Goal: Information Seeking & Learning: Learn about a topic

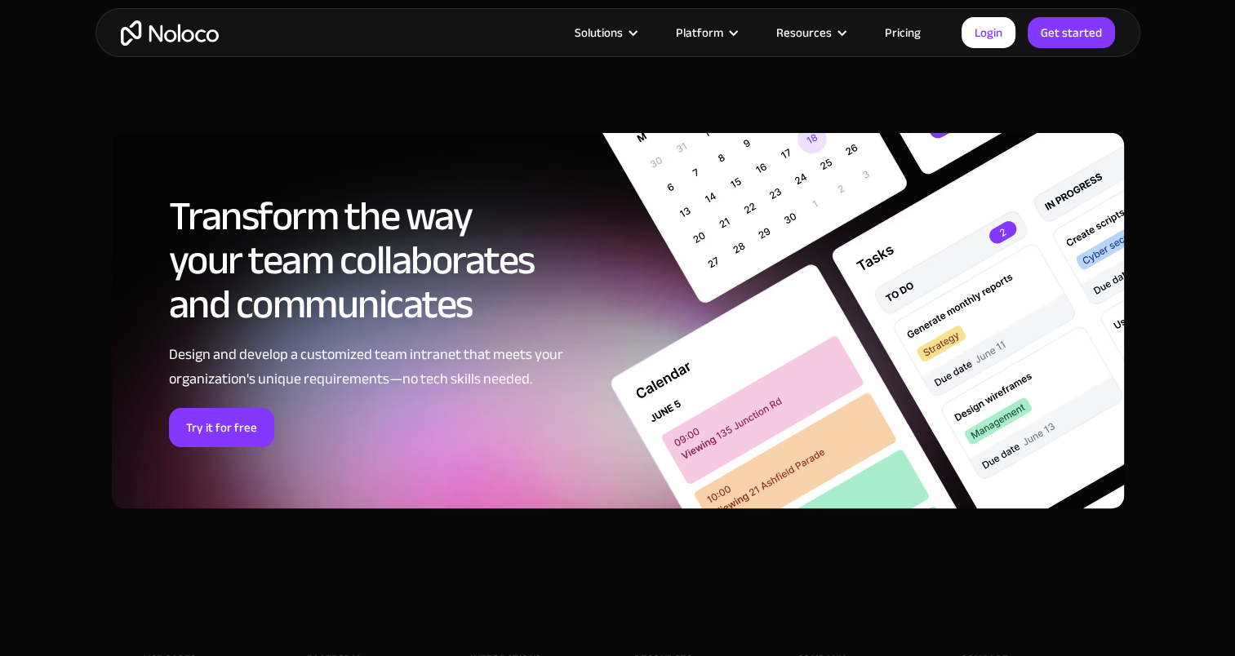
scroll to position [6450, 0]
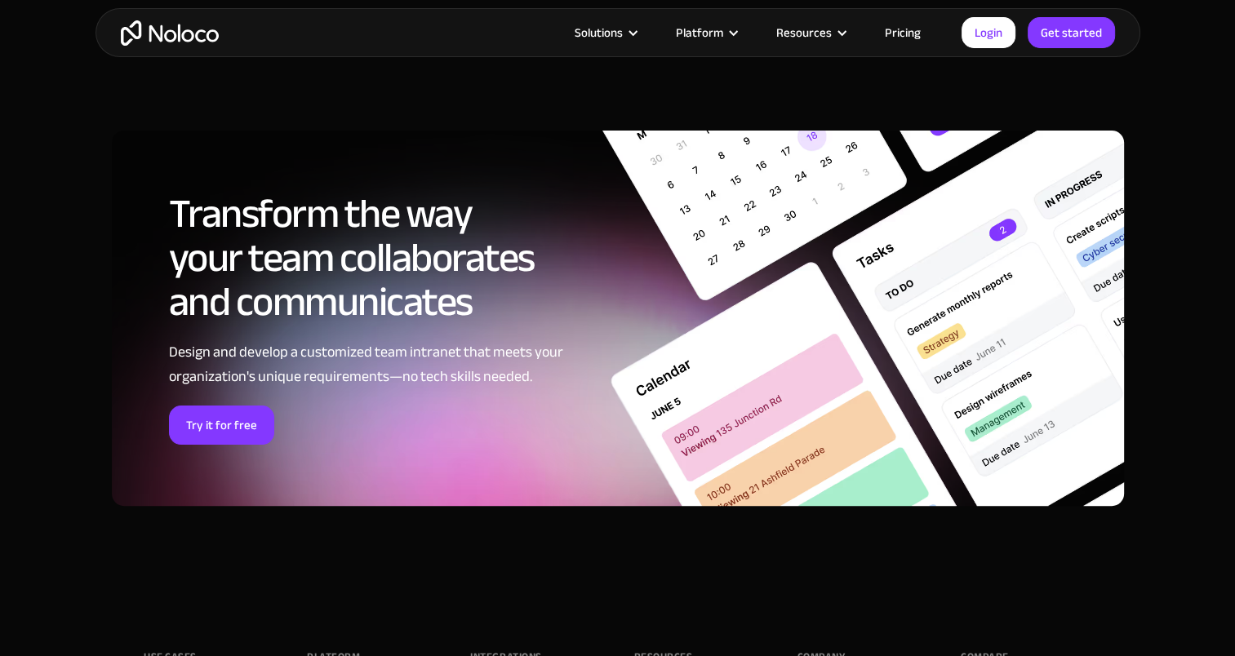
click at [523, 394] on div "Transform the way your team collaborates and communicates Design and develop a …" at bounding box center [375, 318] width 412 height 253
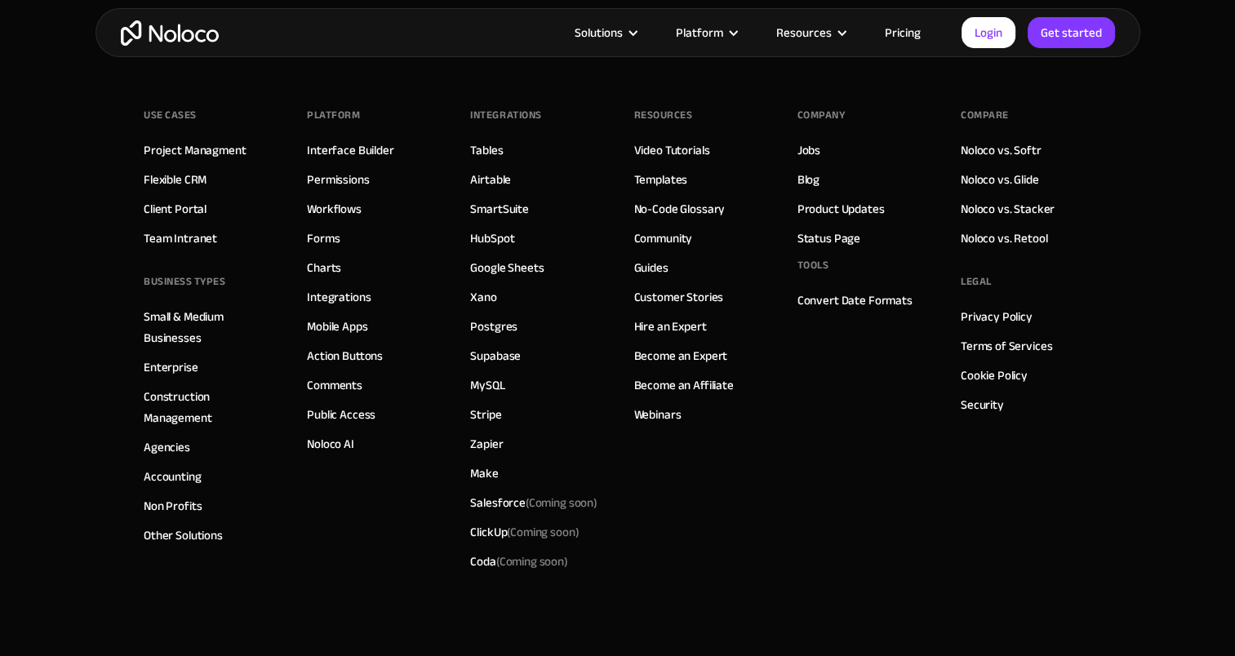
scroll to position [7022, 0]
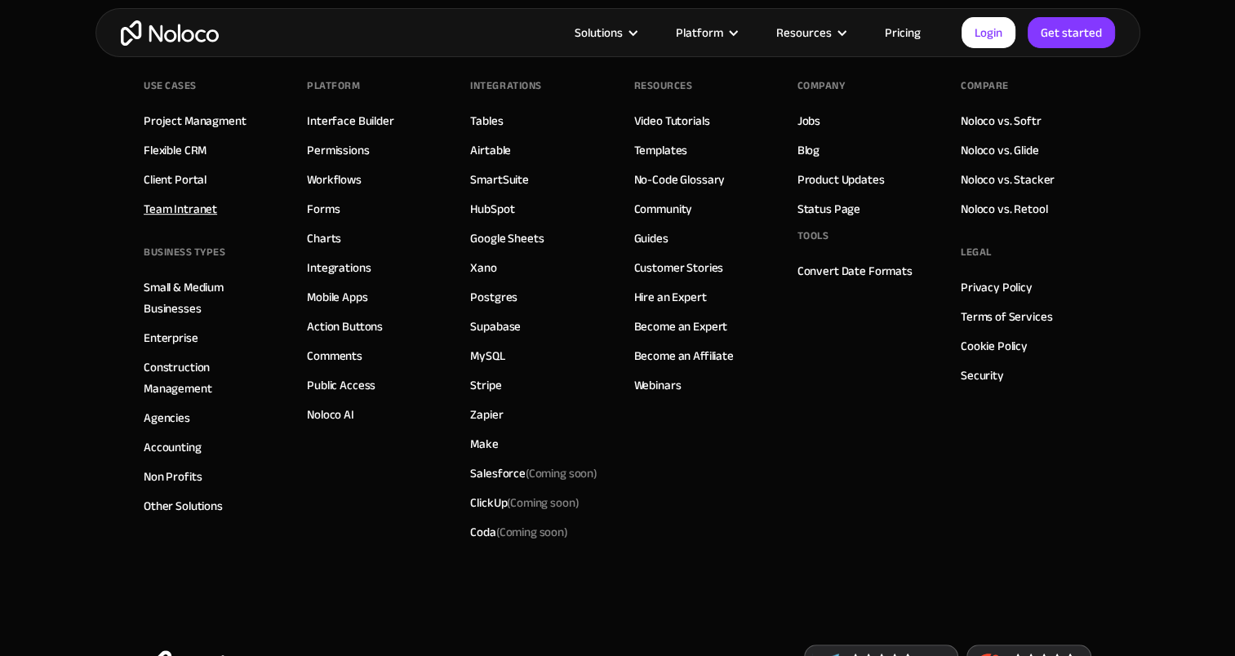
click at [189, 207] on link "Team Intranet" at bounding box center [180, 208] width 73 height 21
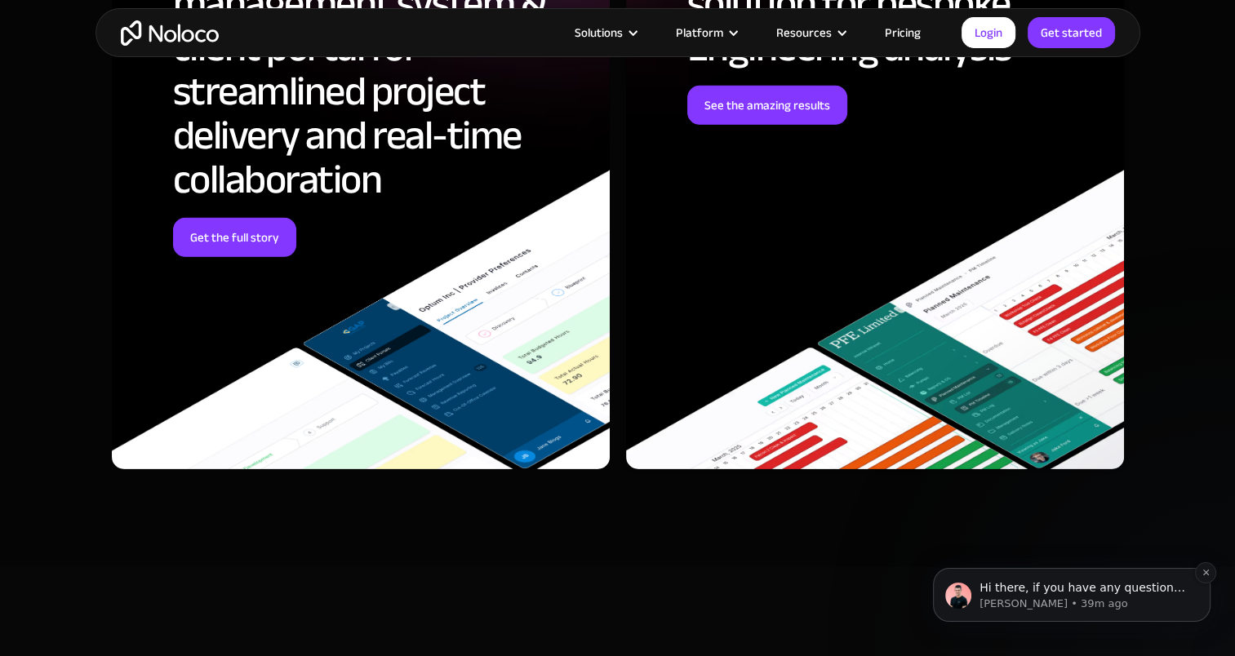
scroll to position [4980, 0]
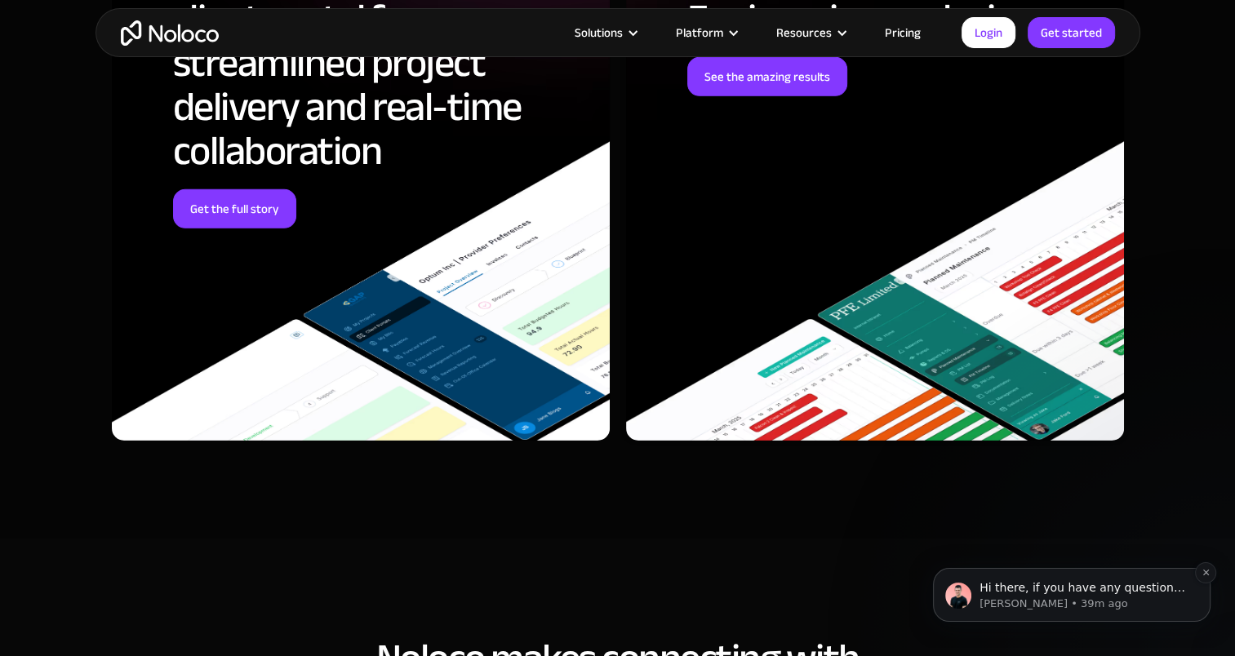
click at [1106, 612] on p "Darragh • 39m ago" at bounding box center [1085, 604] width 211 height 15
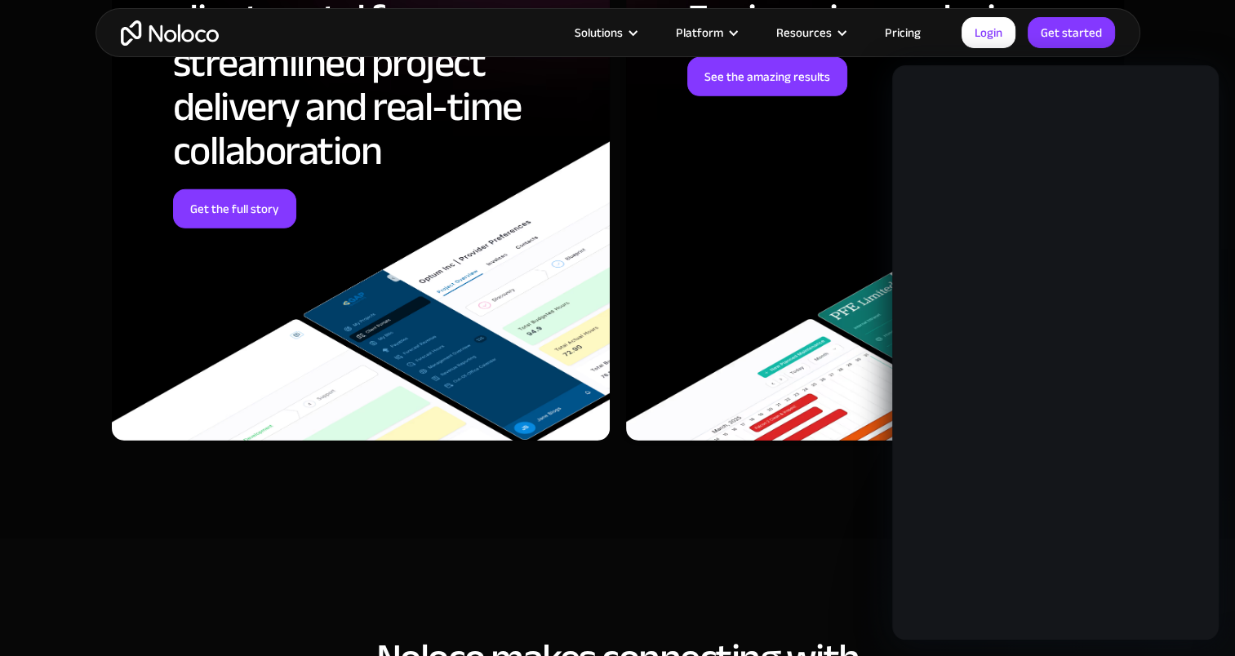
scroll to position [0, 0]
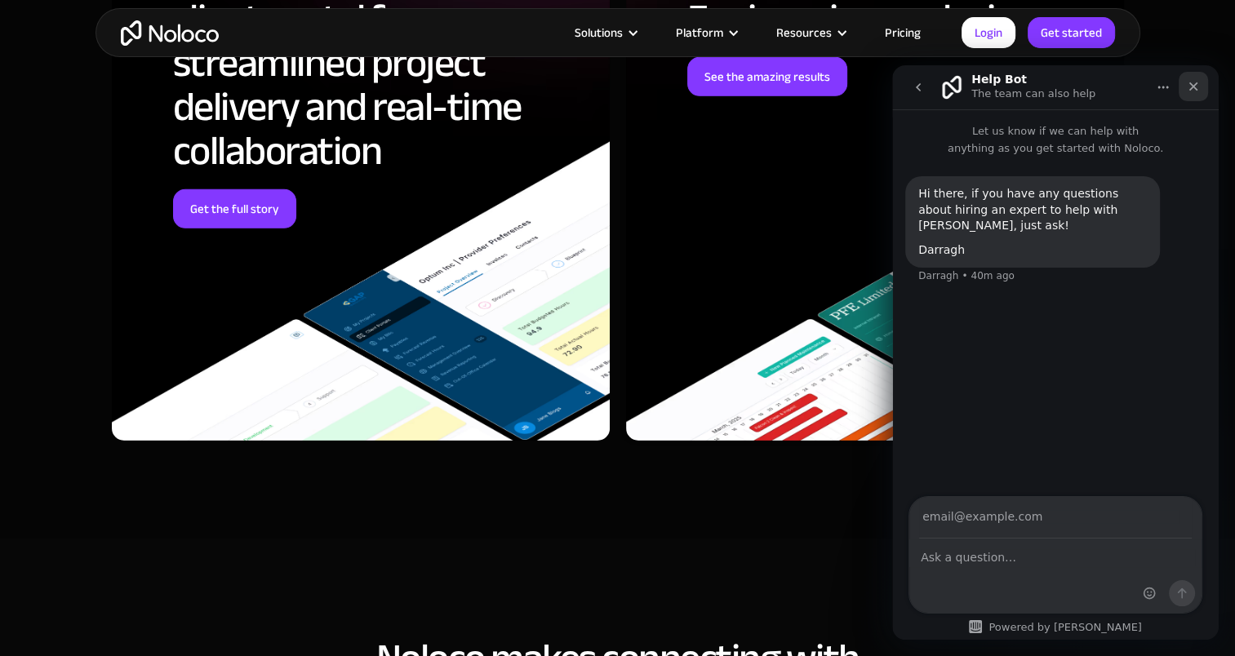
click at [1200, 83] on div "Close" at bounding box center [1193, 86] width 29 height 29
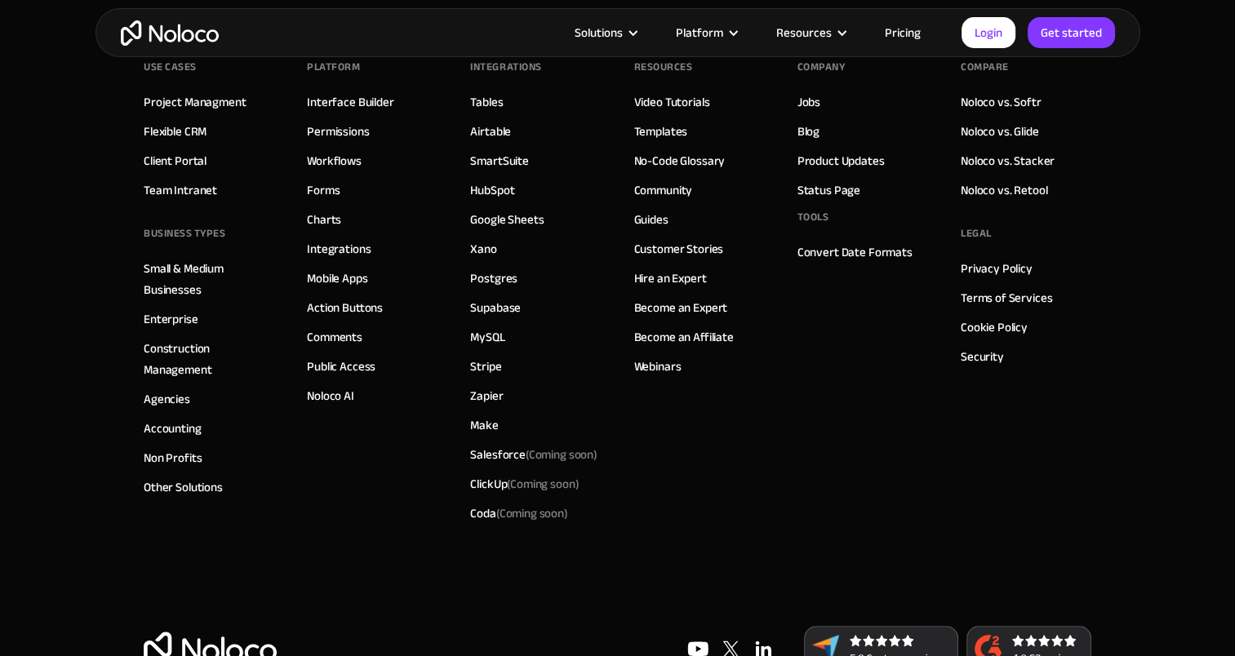
scroll to position [7012, 0]
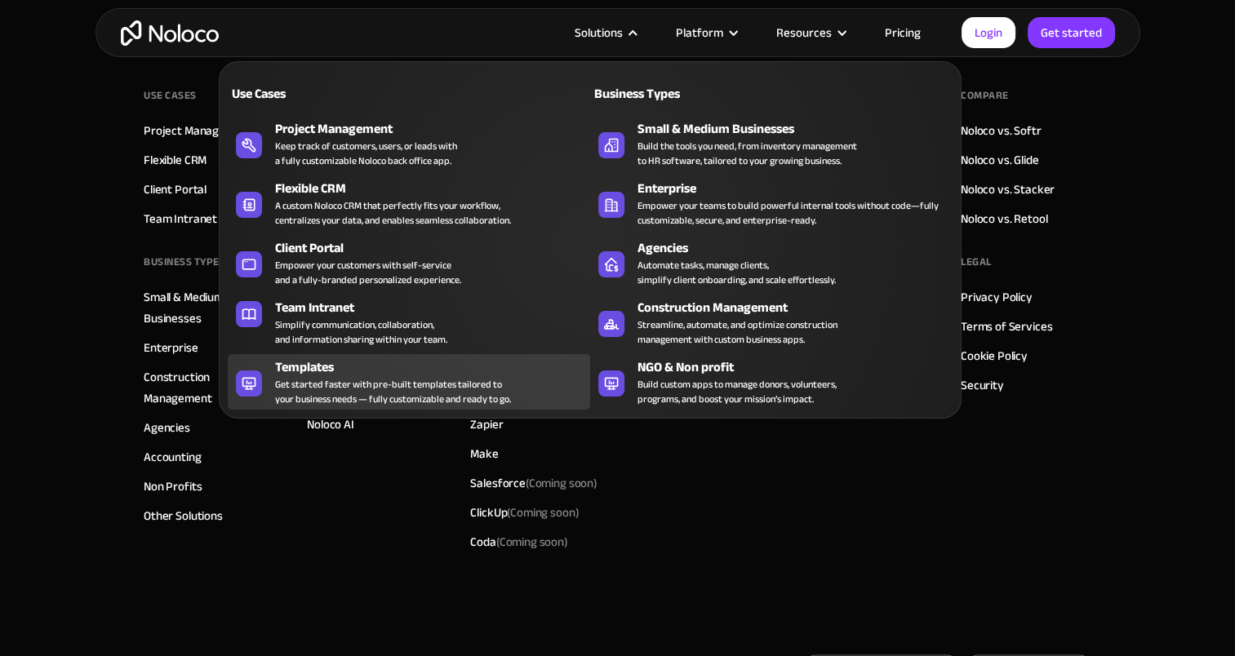
click at [452, 398] on div "Get started faster with pre-built templates tailored to your business needs — f…" at bounding box center [393, 391] width 236 height 29
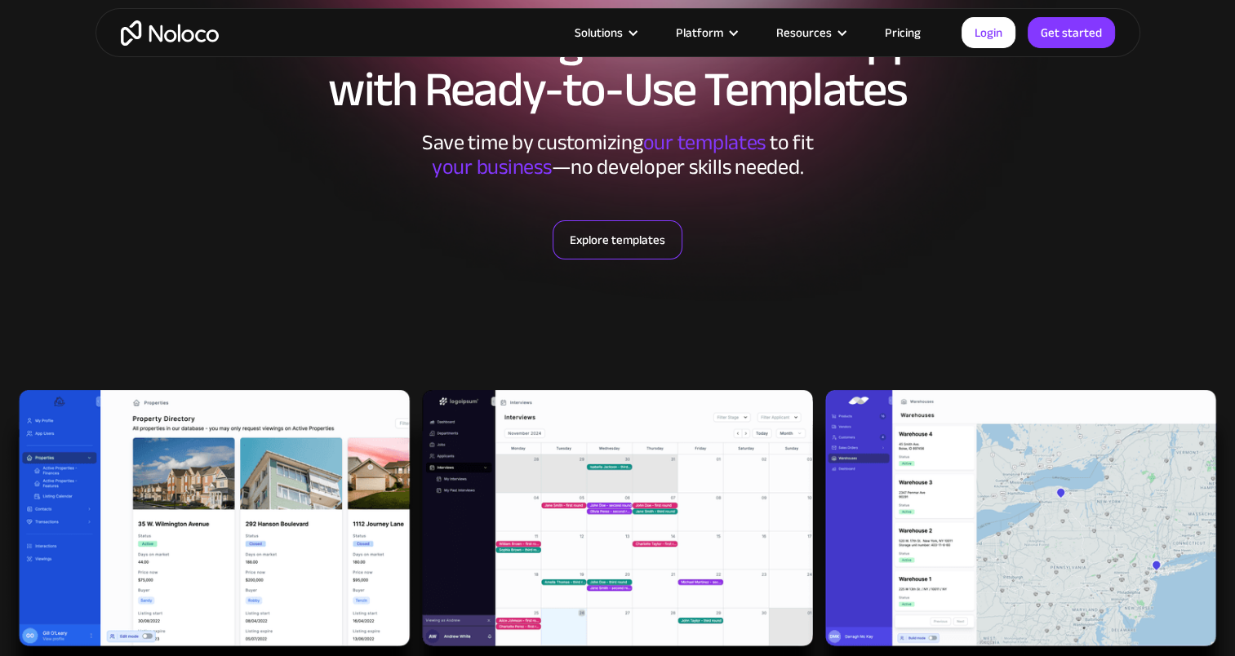
click at [616, 238] on link "Explore templates" at bounding box center [618, 239] width 130 height 39
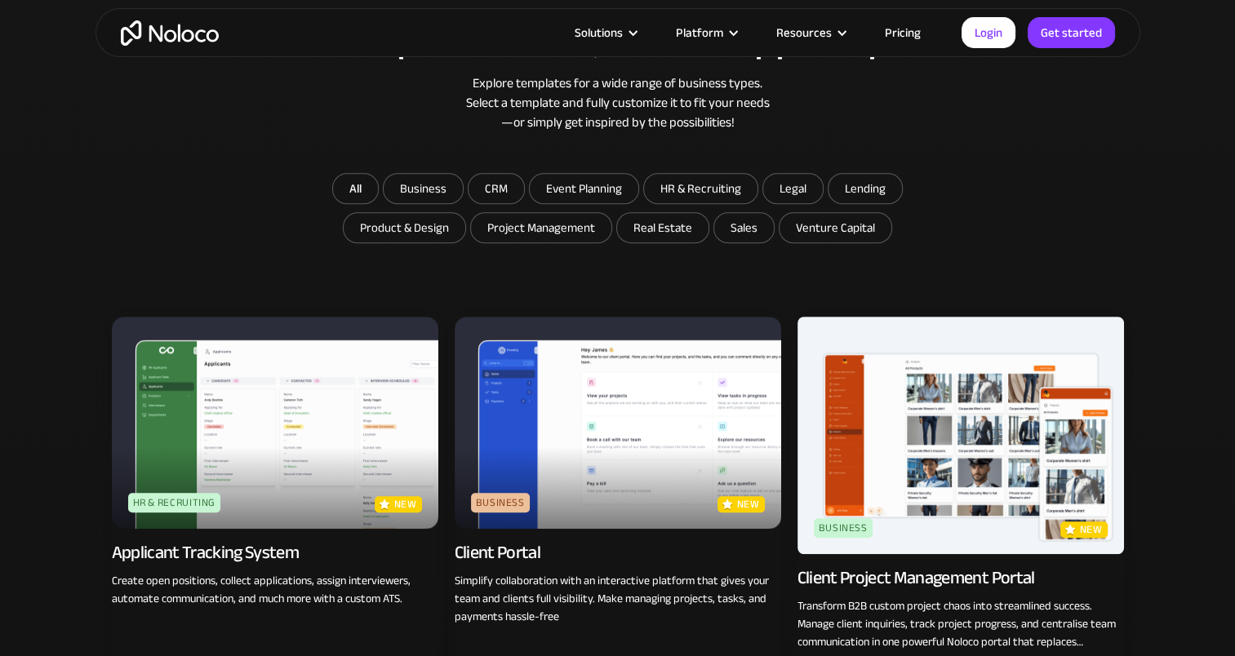
scroll to position [888, 0]
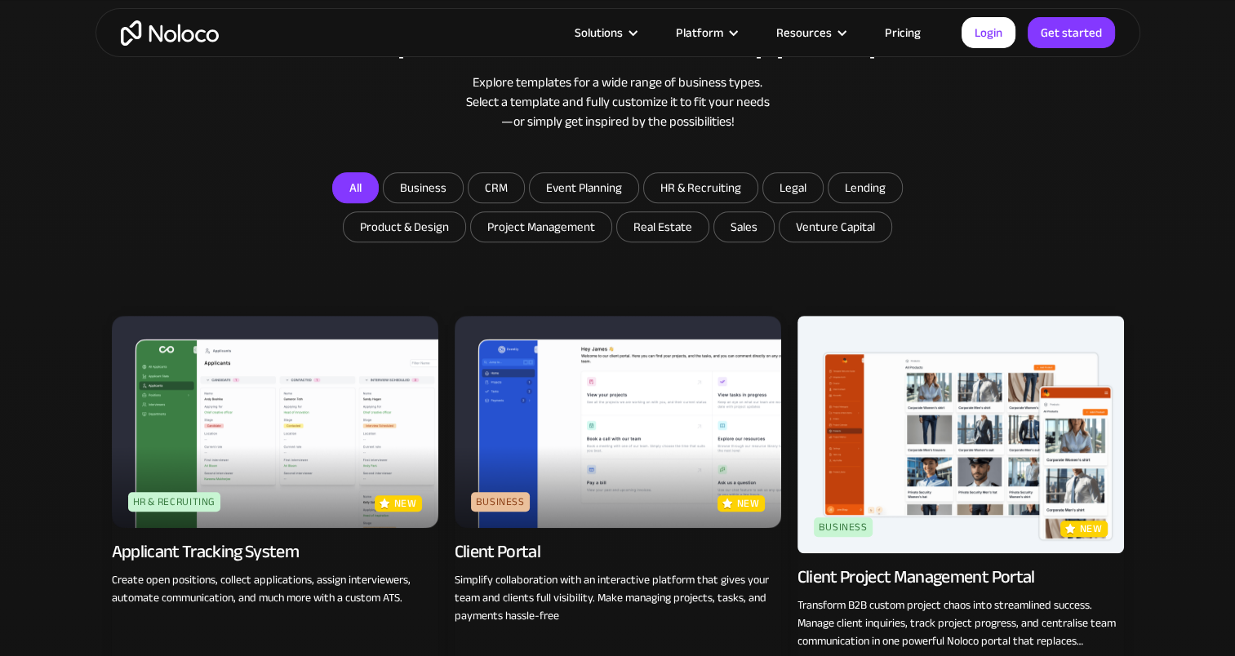
click at [354, 183] on link "All" at bounding box center [355, 187] width 47 height 31
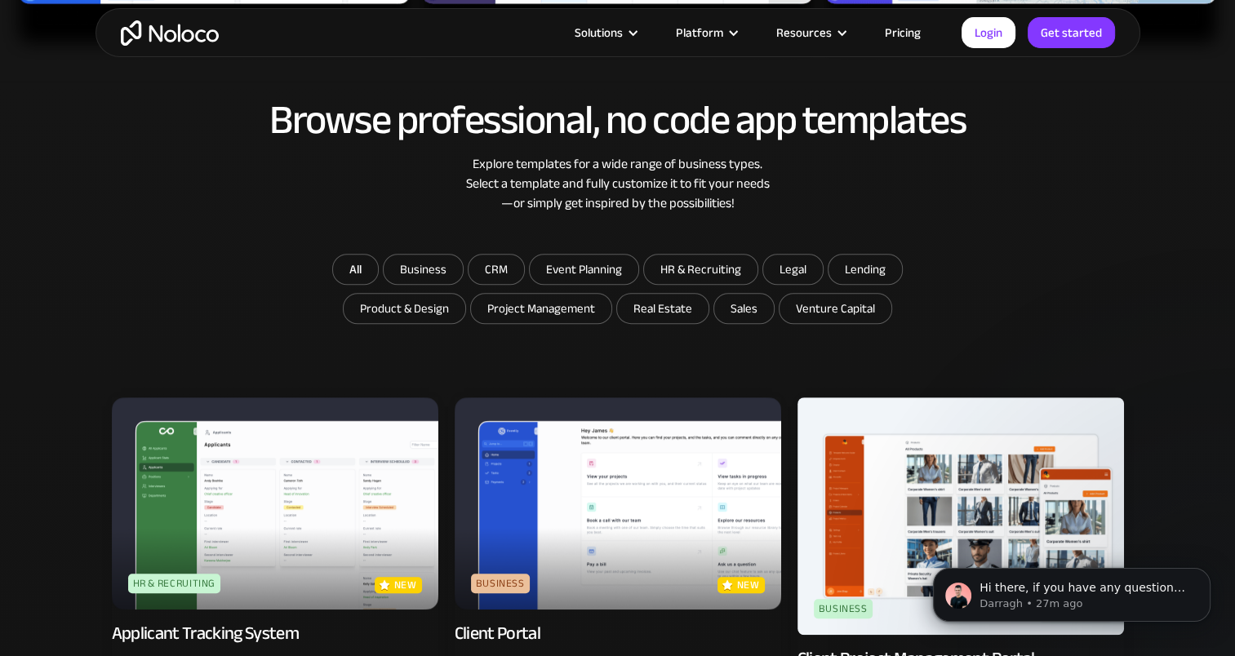
scroll to position [0, 0]
click at [959, 224] on div "Browse professional, no code app templates Explore templates for a wide range o…" at bounding box center [618, 176] width 1012 height 156
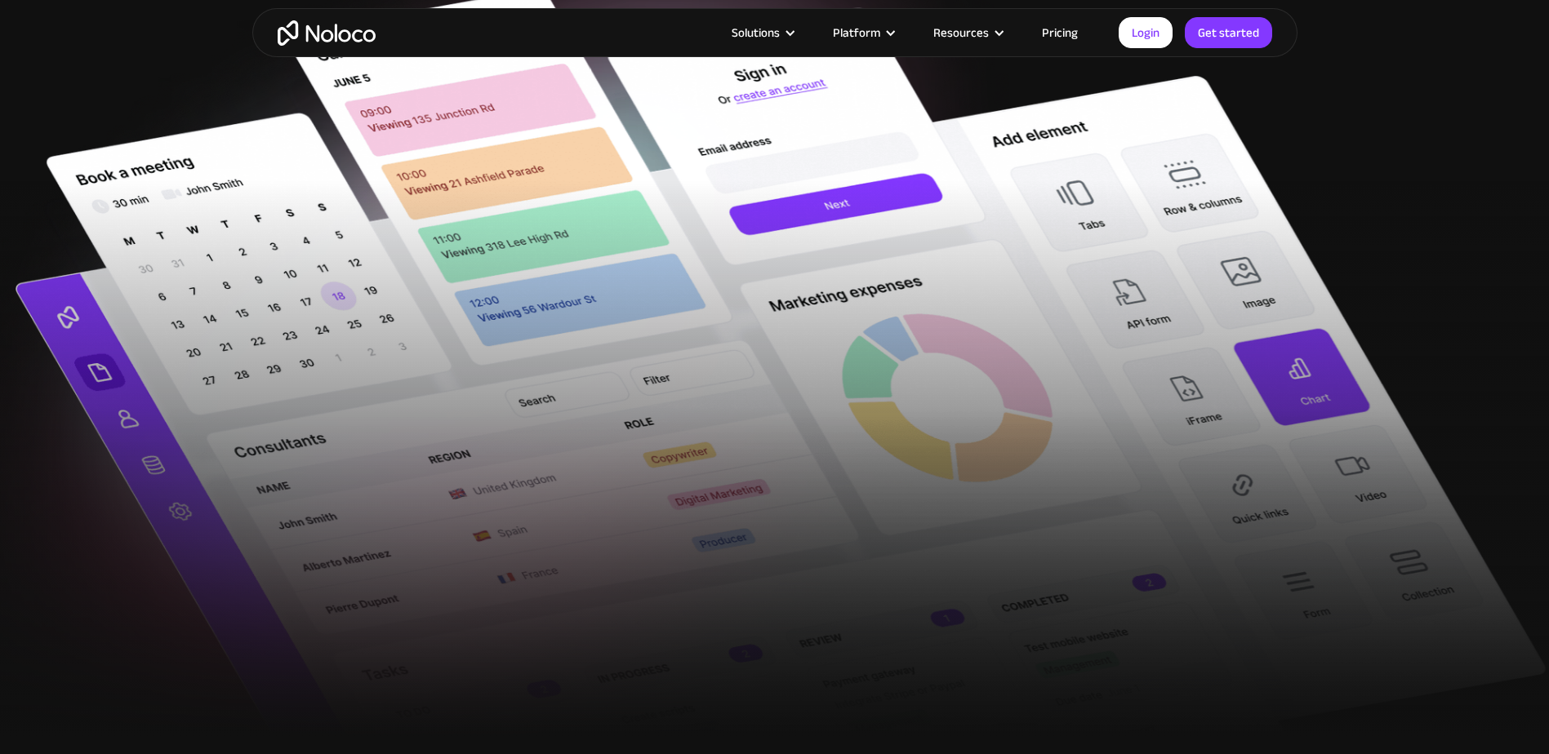
scroll to position [653, 0]
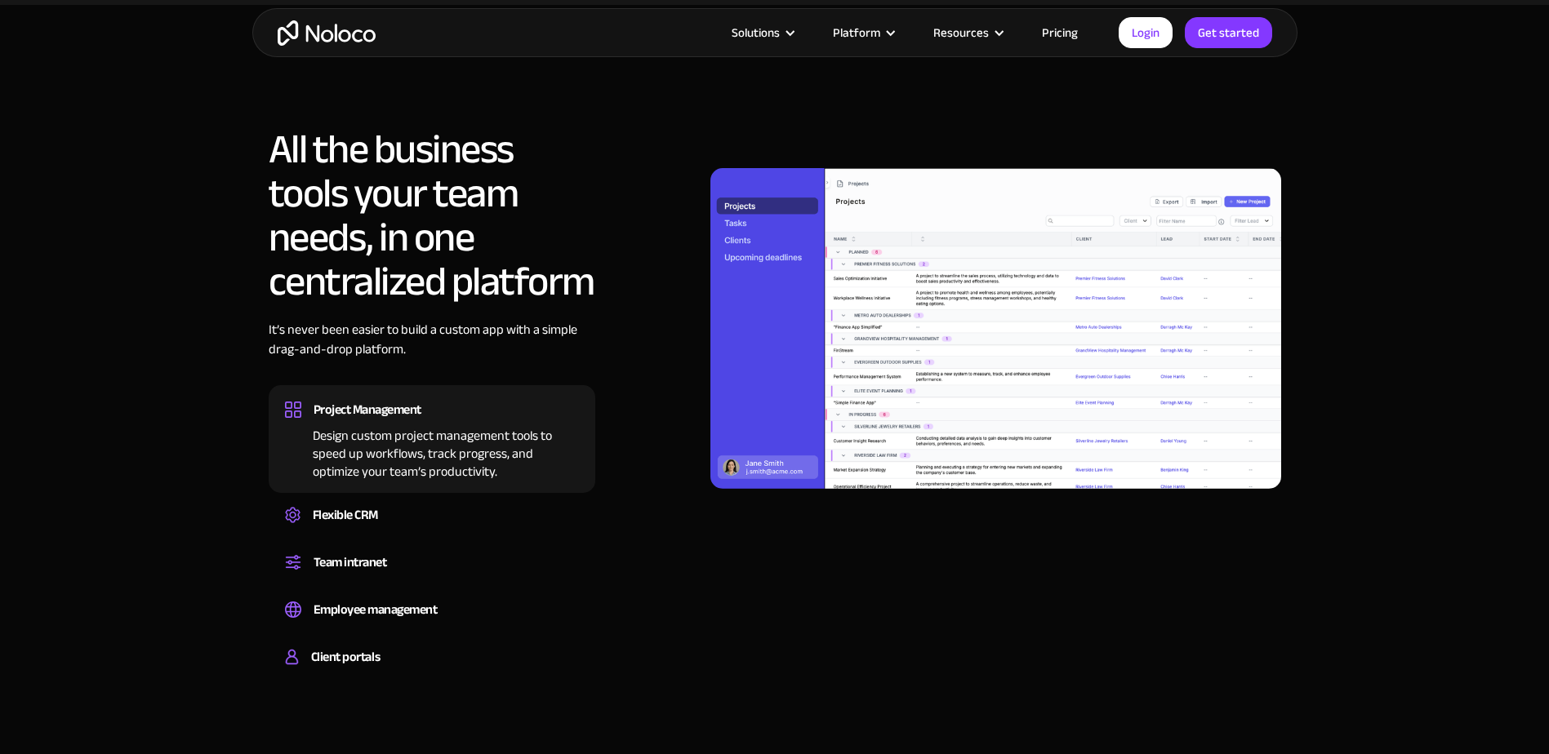
scroll to position [1143, 0]
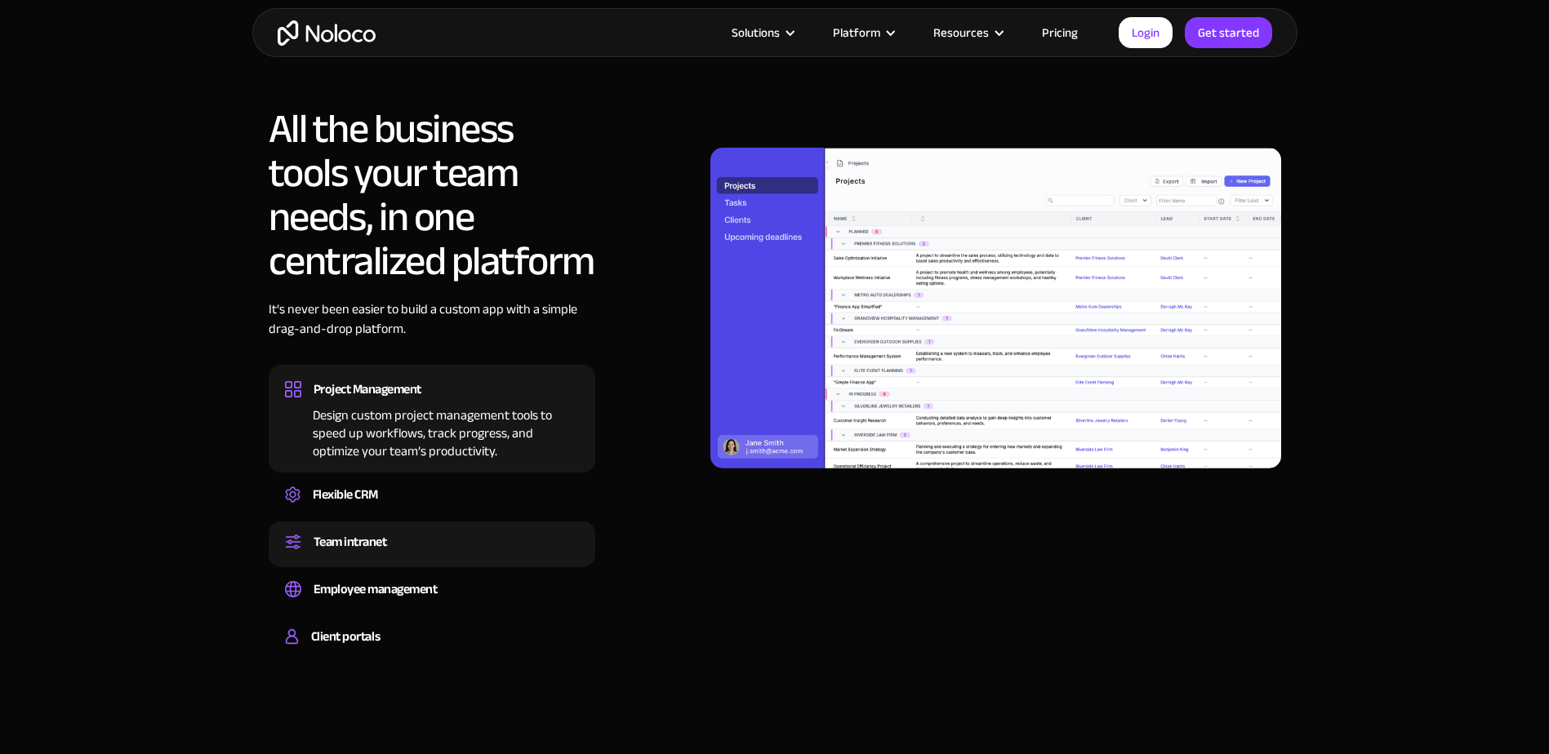
click at [487, 541] on div "Team intranet" at bounding box center [432, 542] width 294 height 24
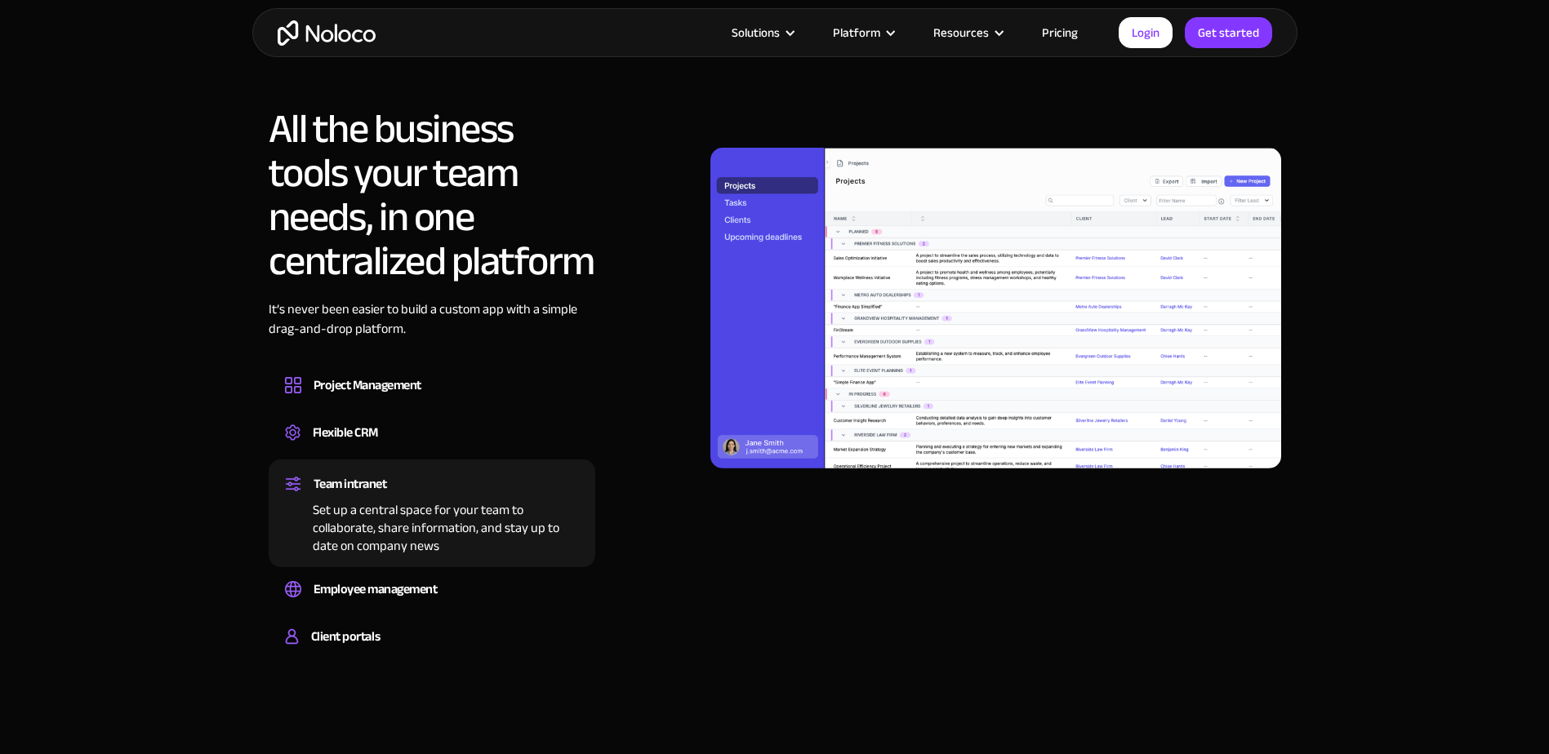
click at [483, 515] on div "Set up a central space for your team to collaborate, share information, and sta…" at bounding box center [432, 525] width 294 height 59
click at [466, 594] on div "Employee management" at bounding box center [432, 589] width 294 height 24
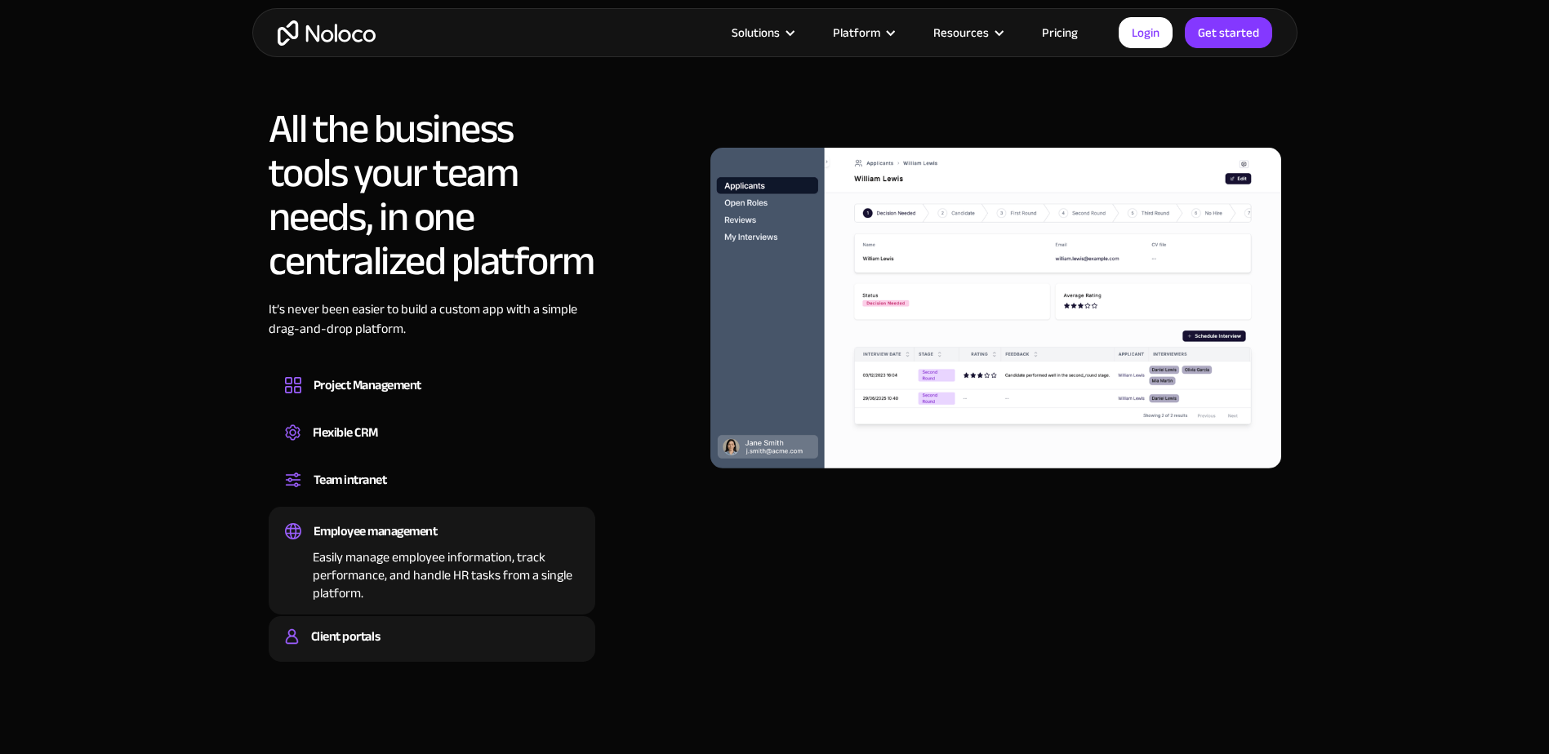
click at [451, 632] on div "Client portals" at bounding box center [432, 637] width 294 height 24
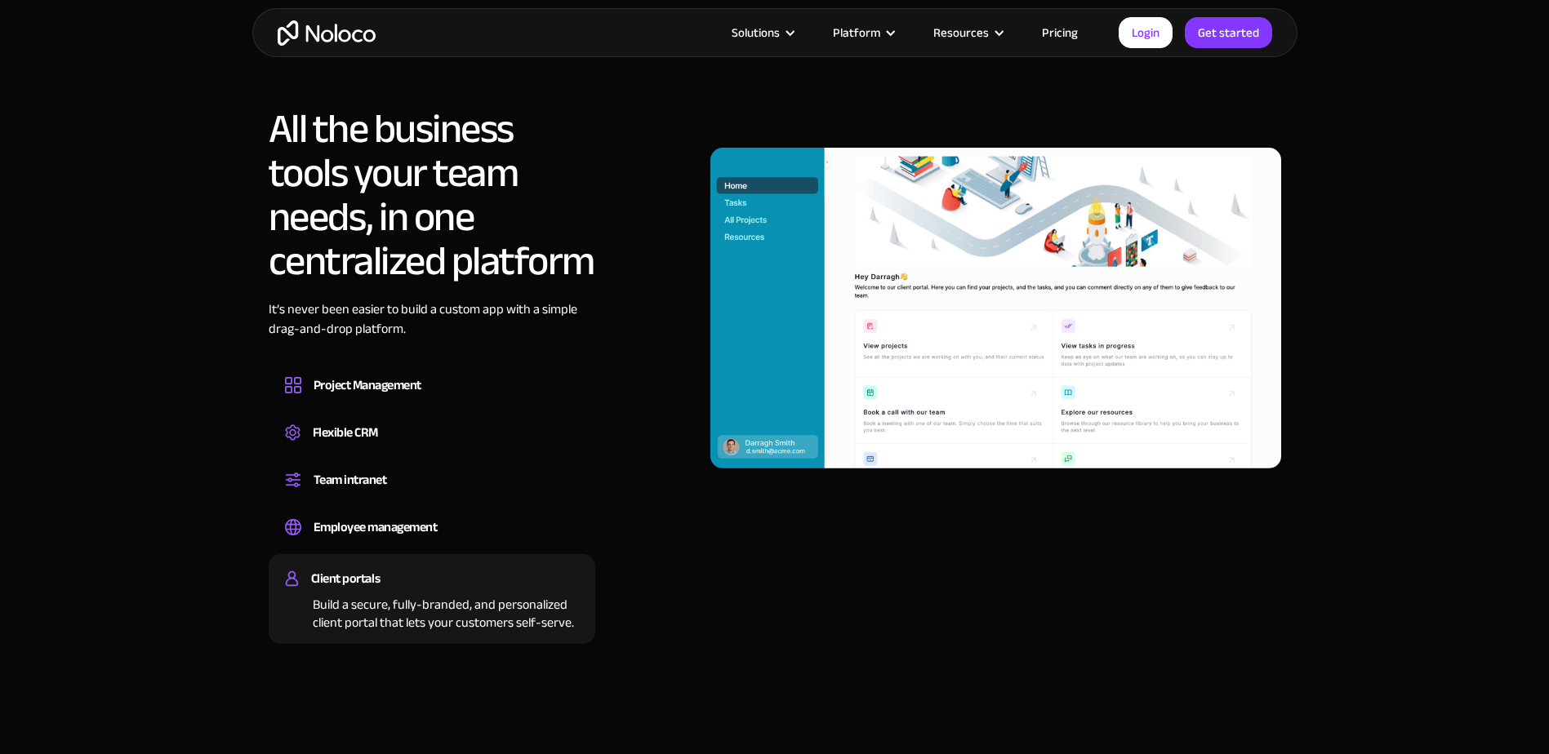
drag, startPoint x: 438, startPoint y: 354, endPoint x: 446, endPoint y: 390, distance: 37.5
click at [438, 354] on div "It’s never been easier to build a custom app with a simple drag-and-drop platfo…" at bounding box center [432, 332] width 327 height 64
click at [446, 392] on div "Project Management" at bounding box center [432, 385] width 294 height 24
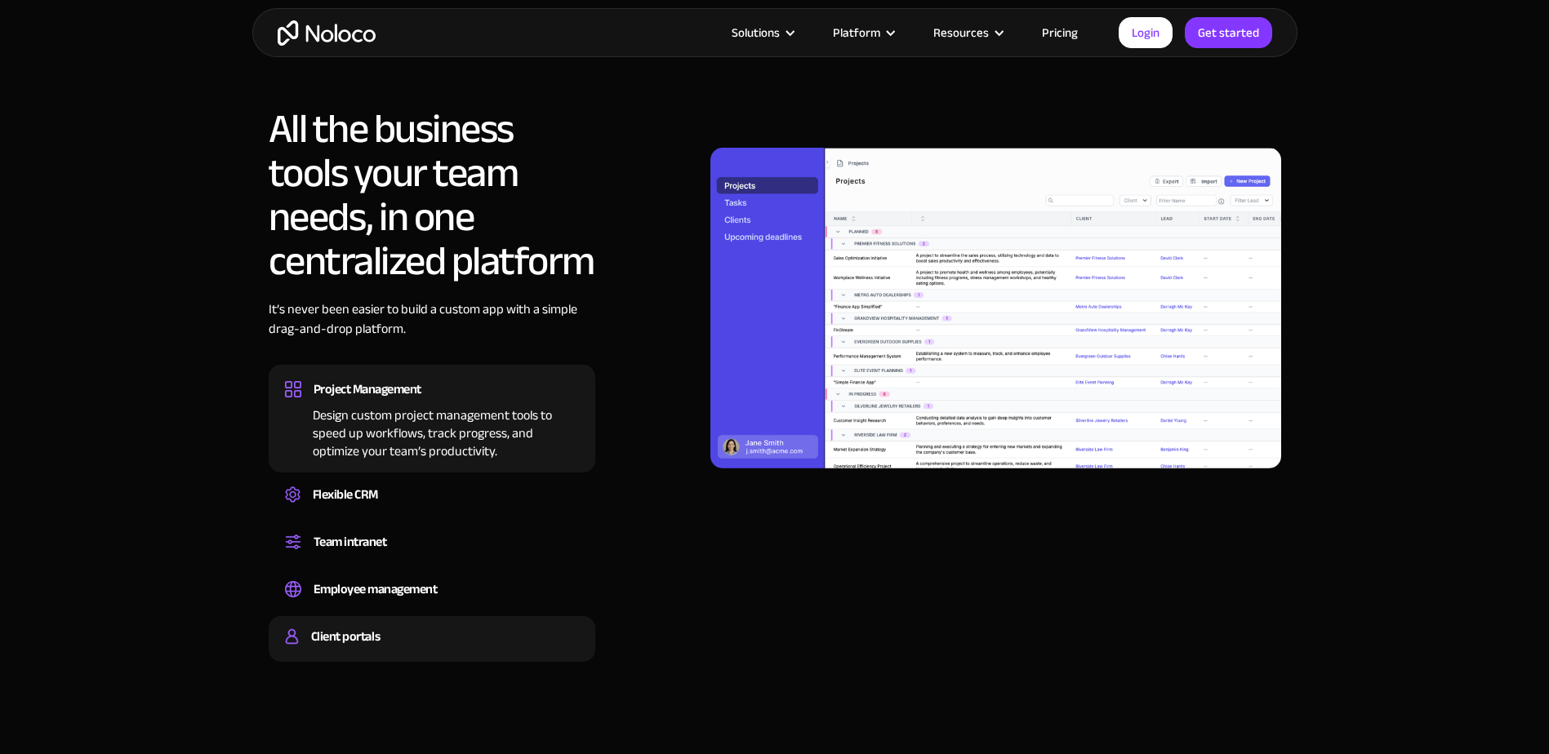
click at [426, 621] on div "Client portals Build a secure, fully-branded, and personalized client portal th…" at bounding box center [432, 639] width 327 height 46
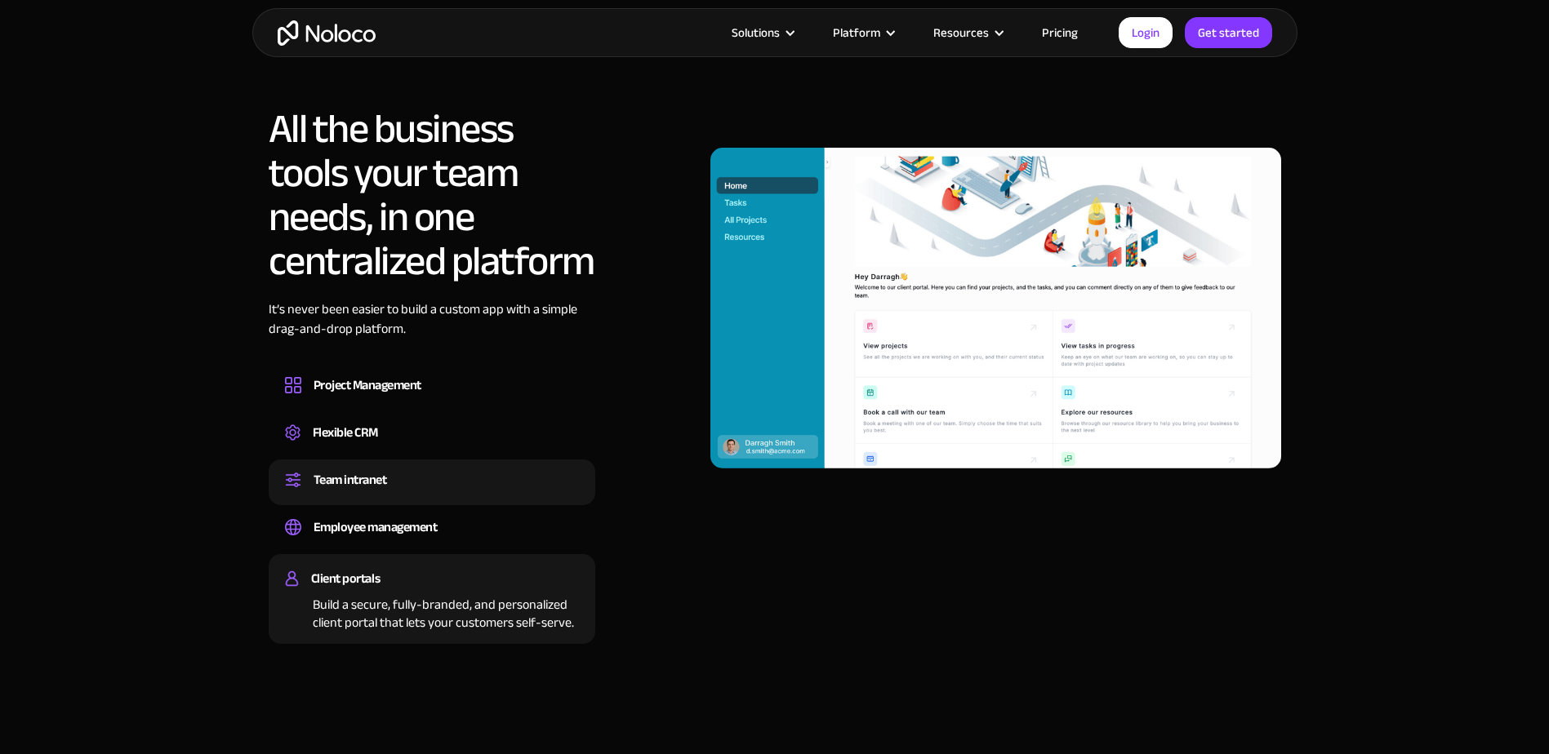
click at [429, 481] on div "Team intranet" at bounding box center [432, 480] width 294 height 24
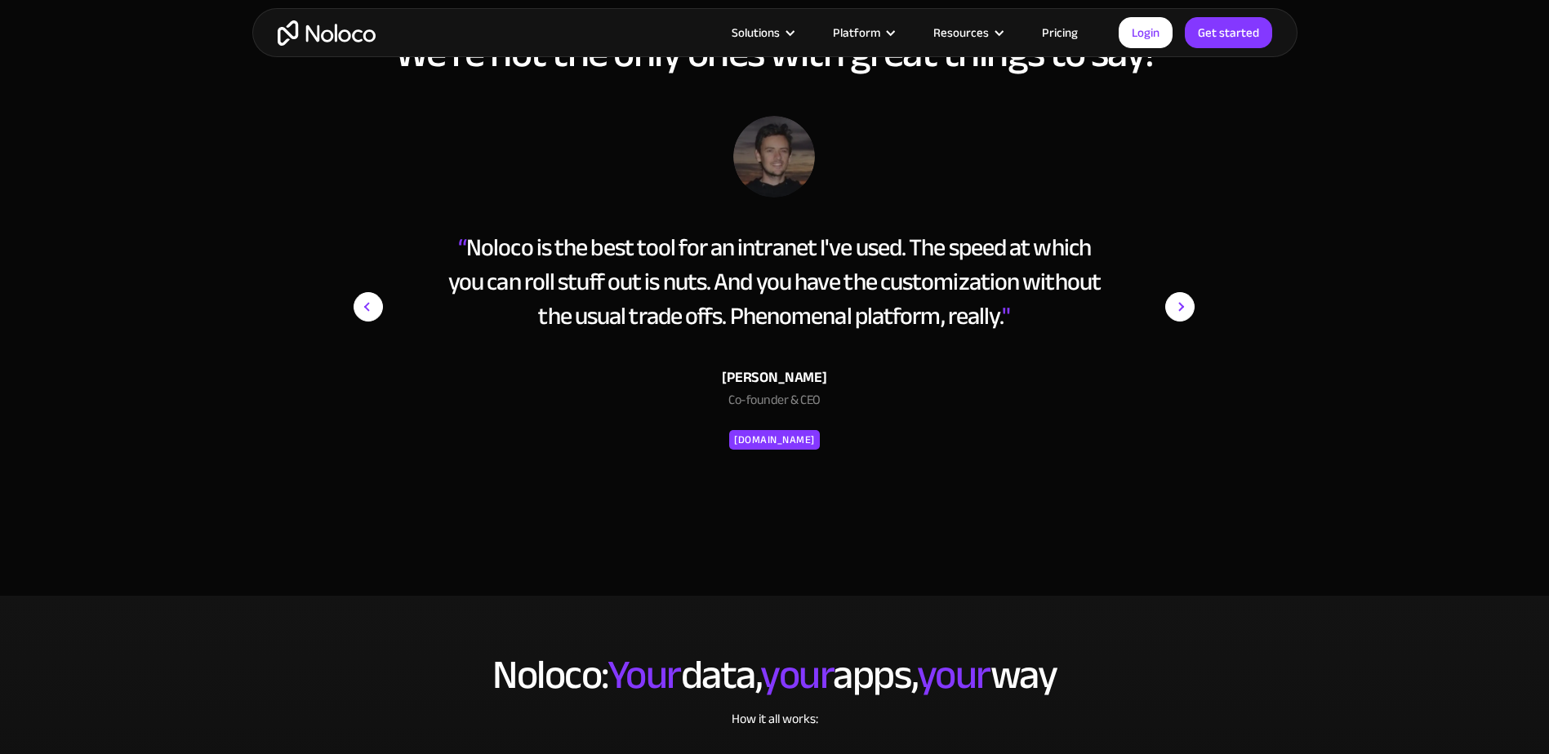
scroll to position [2613, 0]
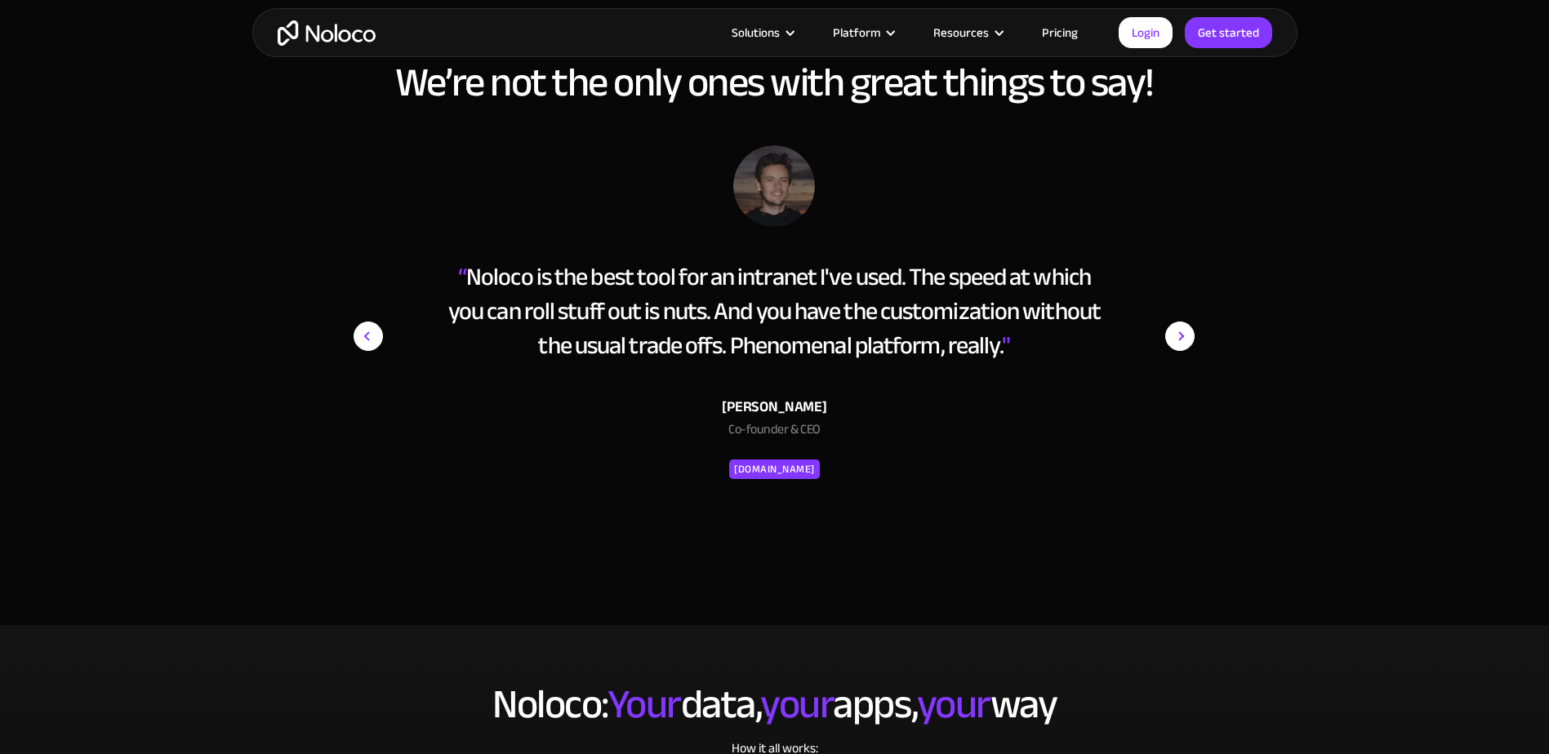
click at [1186, 337] on img "next slide" at bounding box center [1179, 336] width 29 height 382
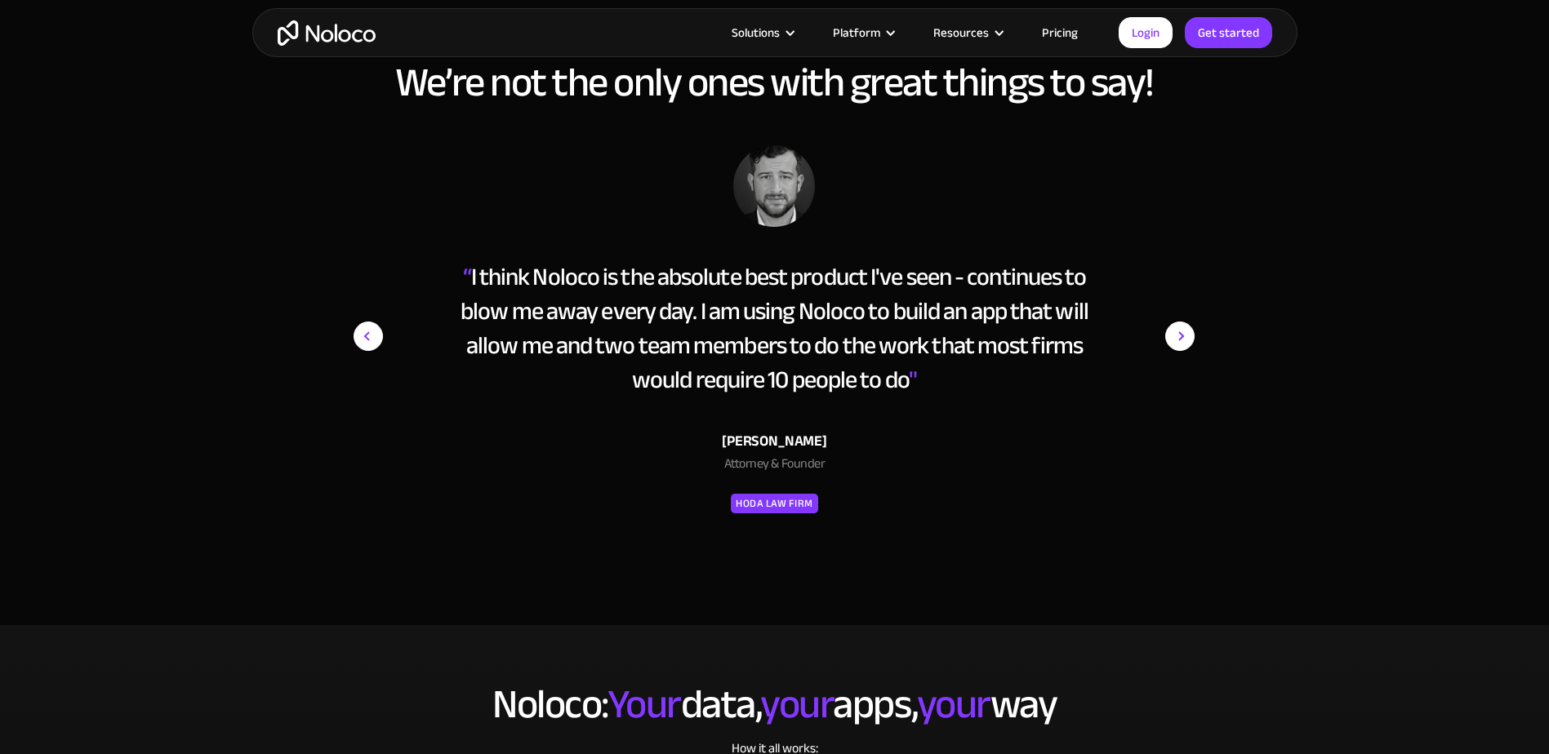
click at [1186, 337] on img "next slide" at bounding box center [1179, 336] width 29 height 382
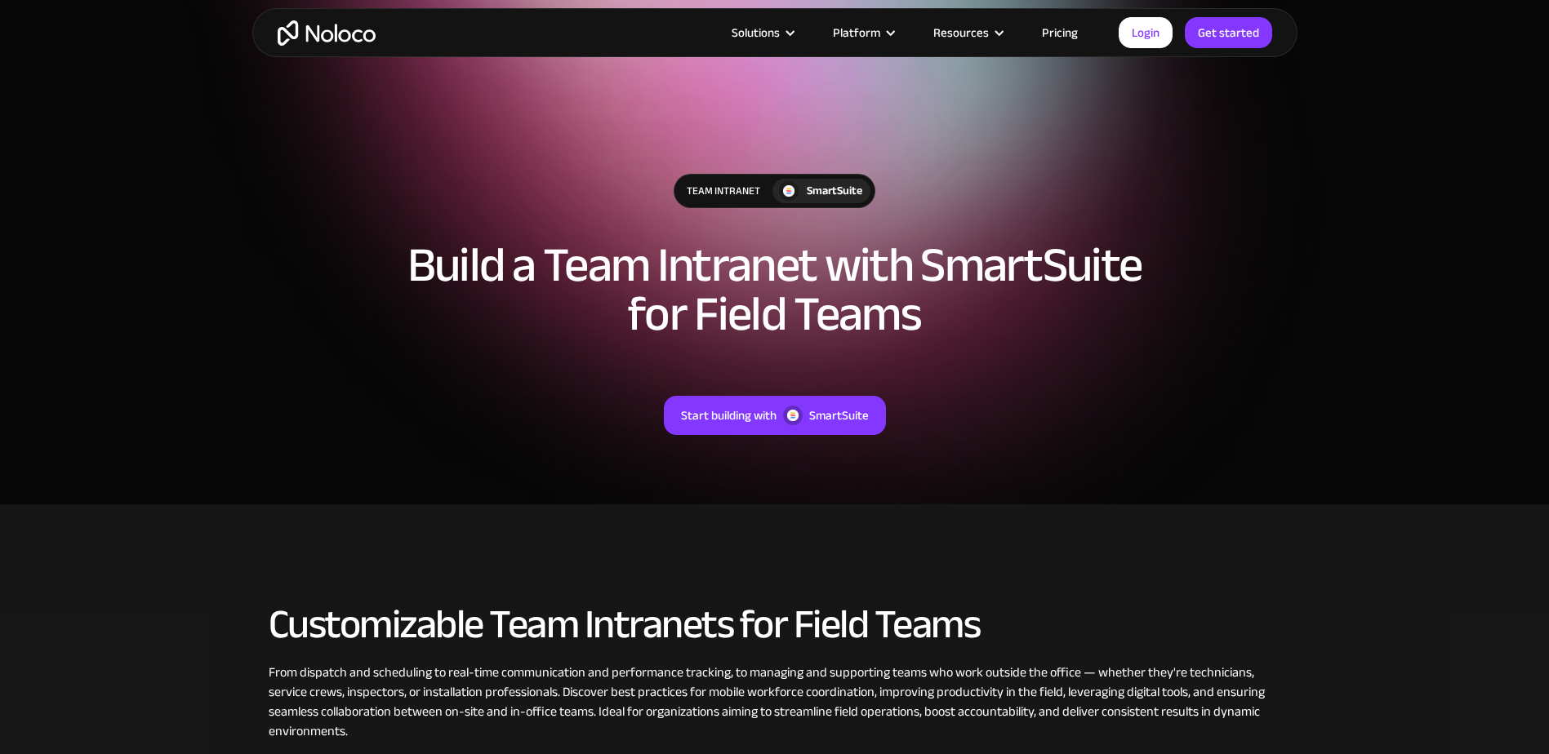
scroll to position [0, 0]
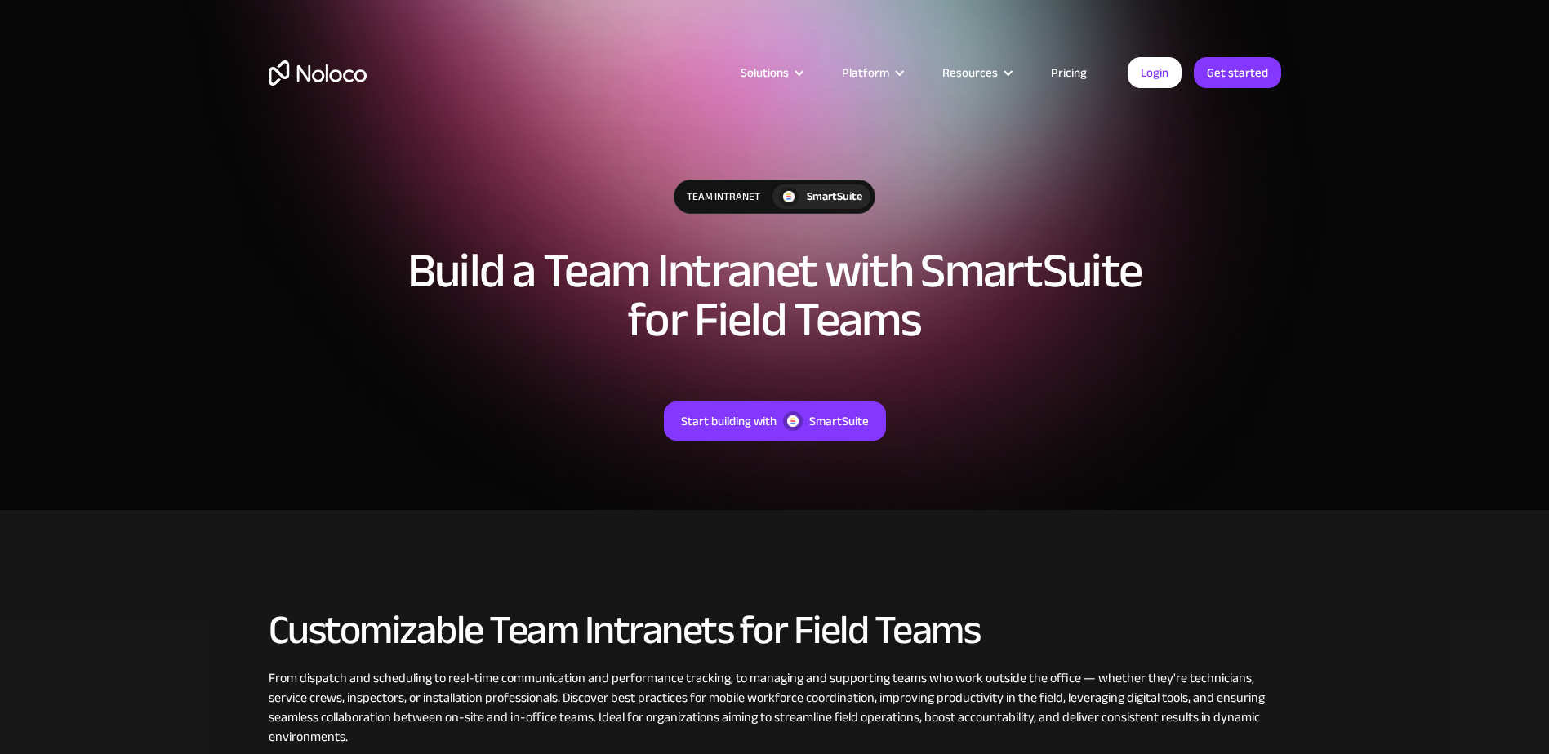
click at [718, 204] on div "Team Intranet" at bounding box center [723, 196] width 98 height 33
click at [856, 195] on div "SmartSuite" at bounding box center [835, 197] width 56 height 18
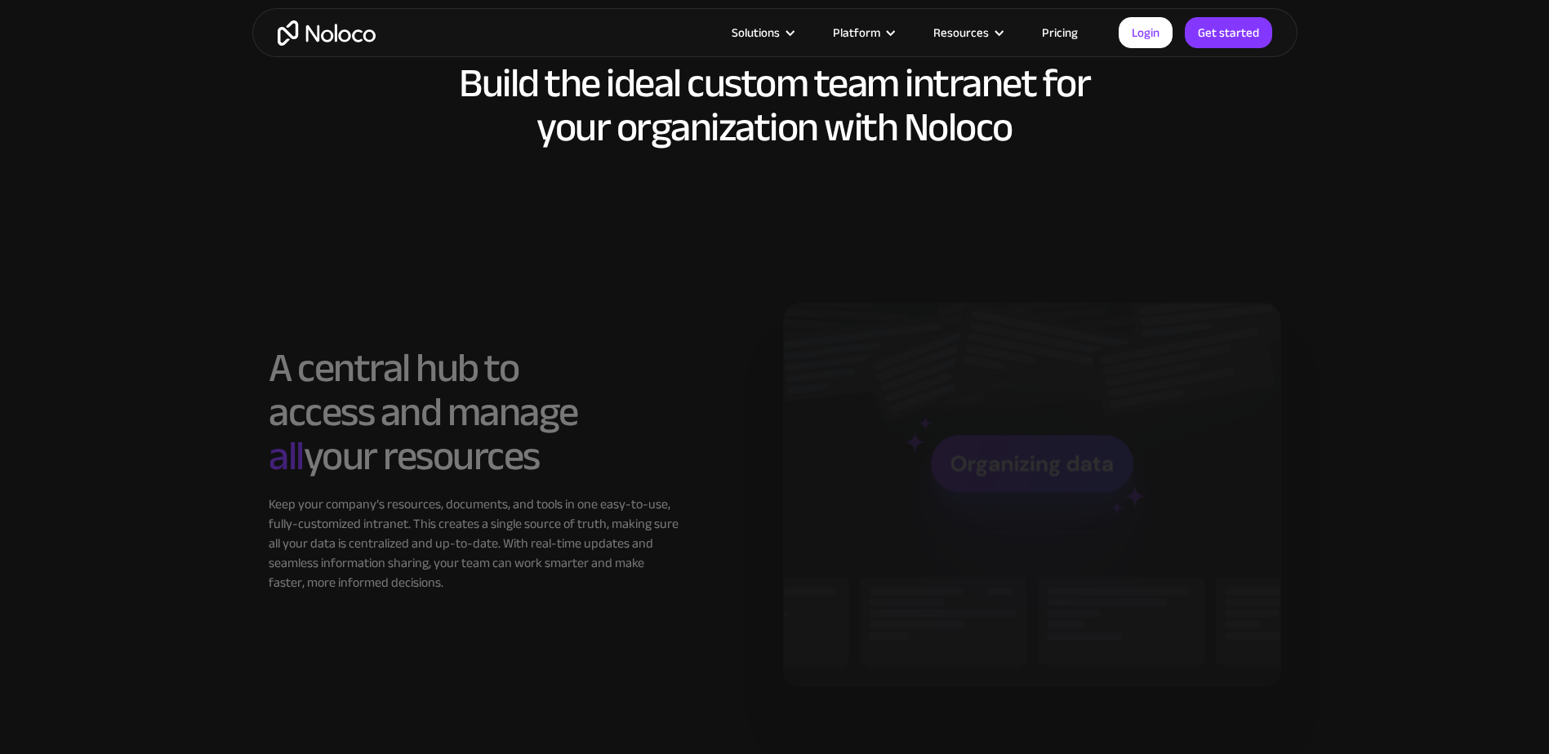
scroll to position [1225, 0]
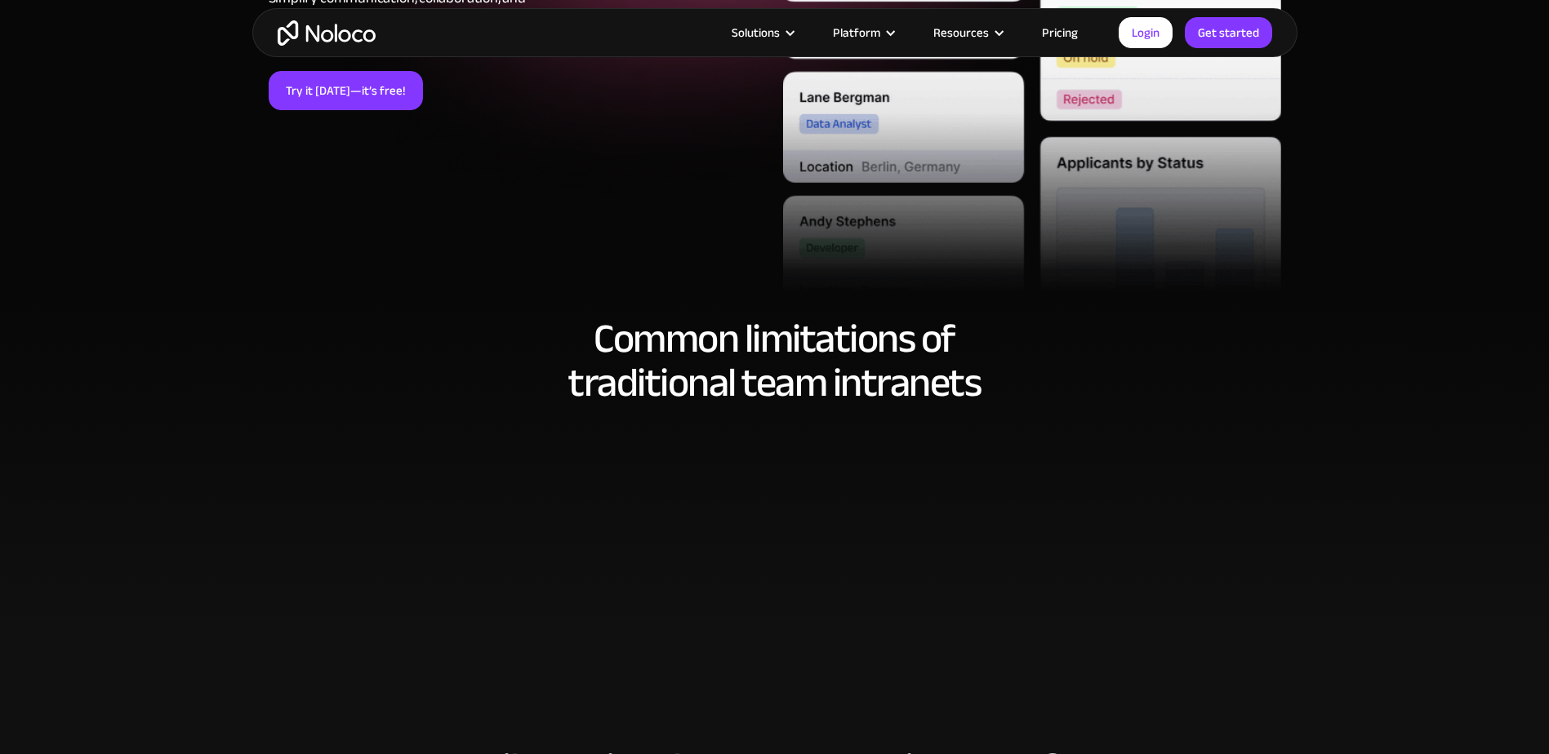
scroll to position [490, 0]
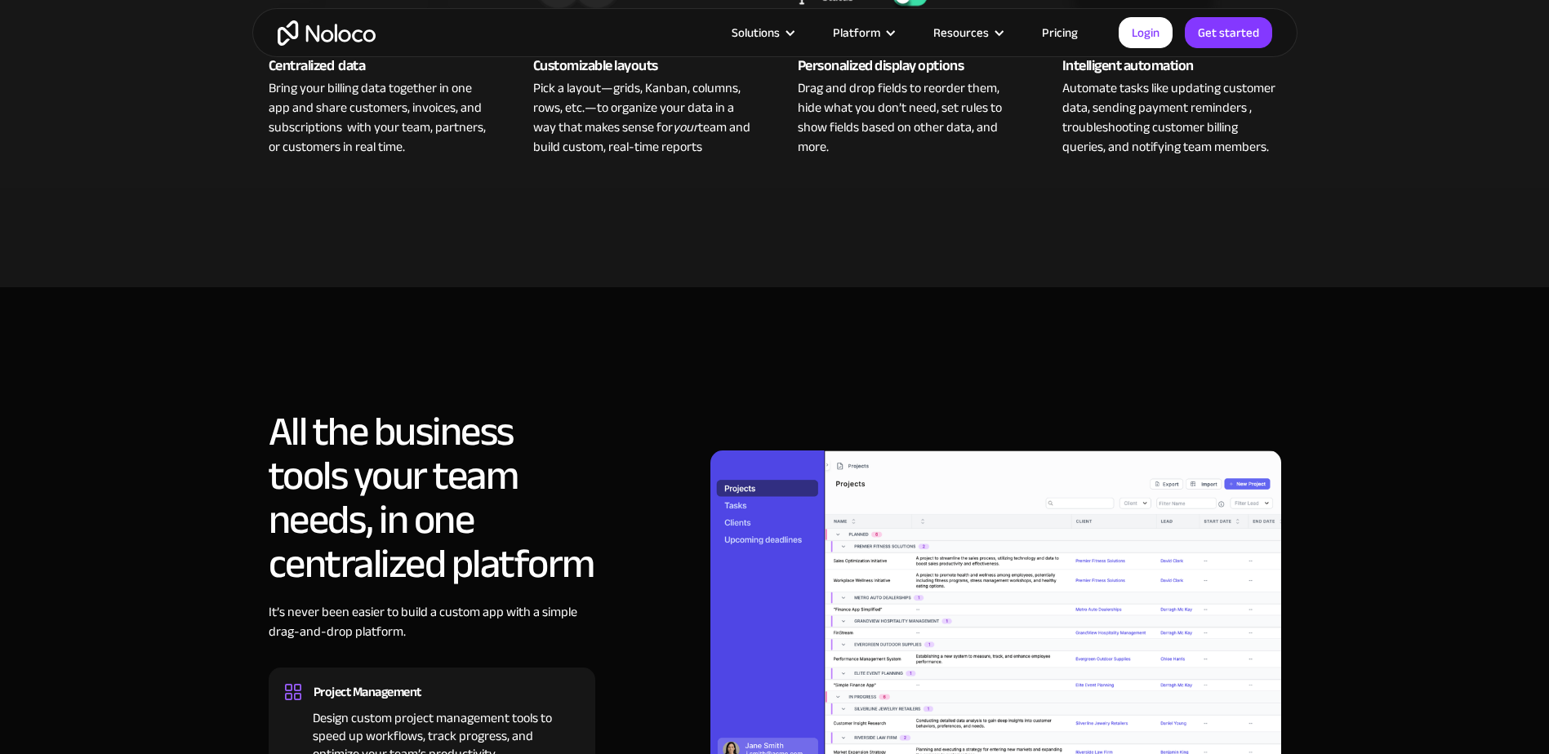
scroll to position [898, 0]
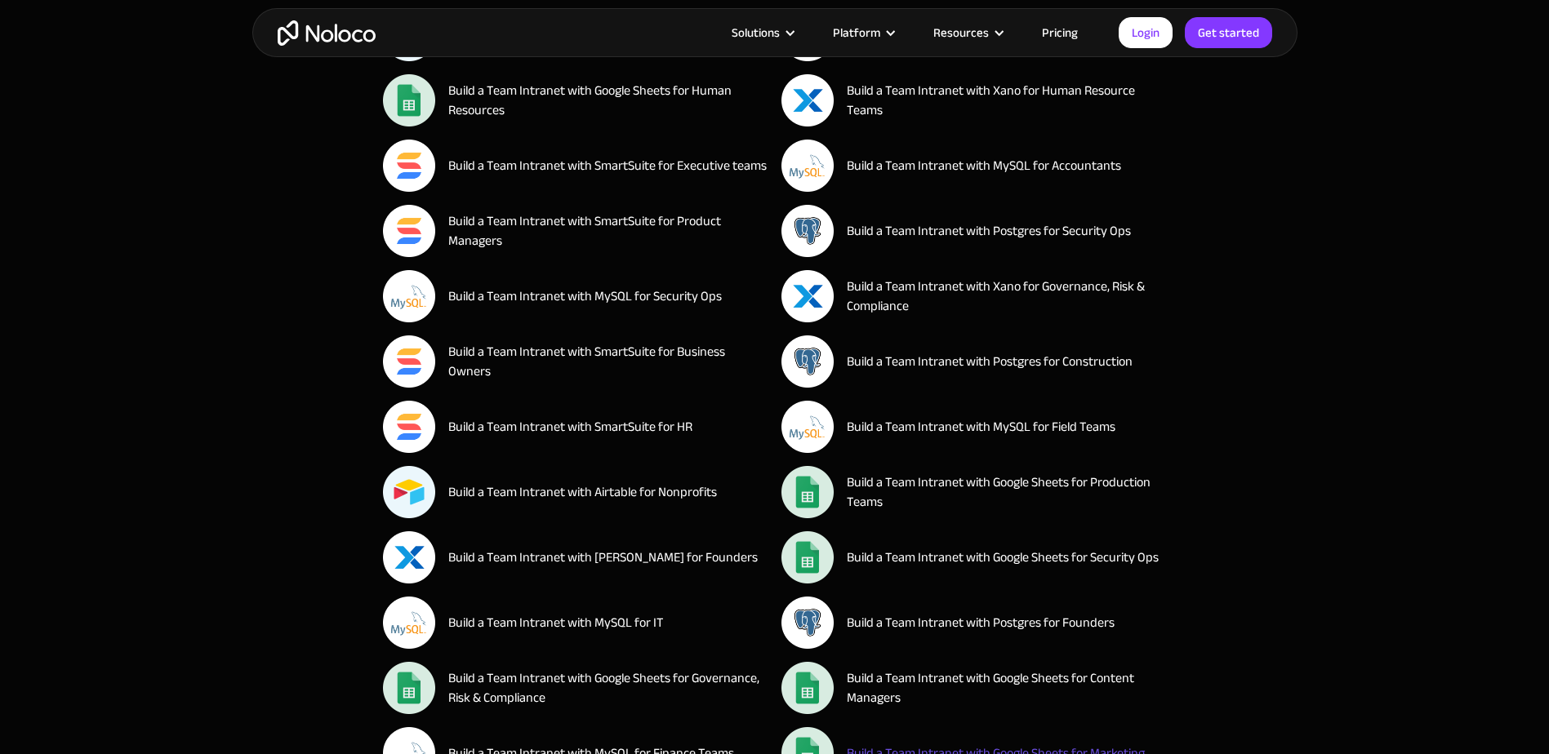
scroll to position [26777, 0]
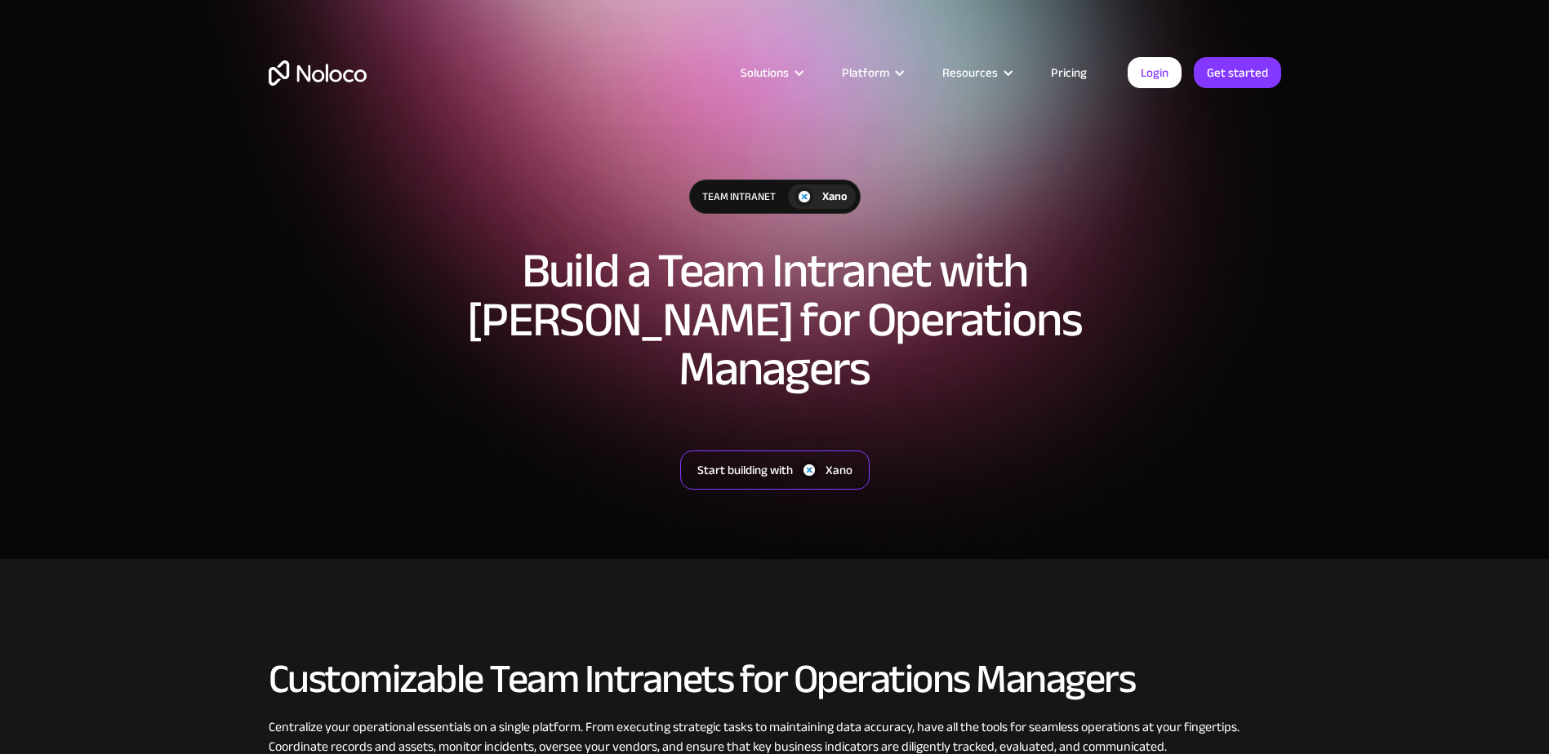
click at [741, 460] on div "Start building with" at bounding box center [745, 470] width 96 height 21
click at [735, 204] on div "Team Intranet" at bounding box center [739, 196] width 98 height 33
click at [846, 204] on div "Xano" at bounding box center [834, 197] width 25 height 18
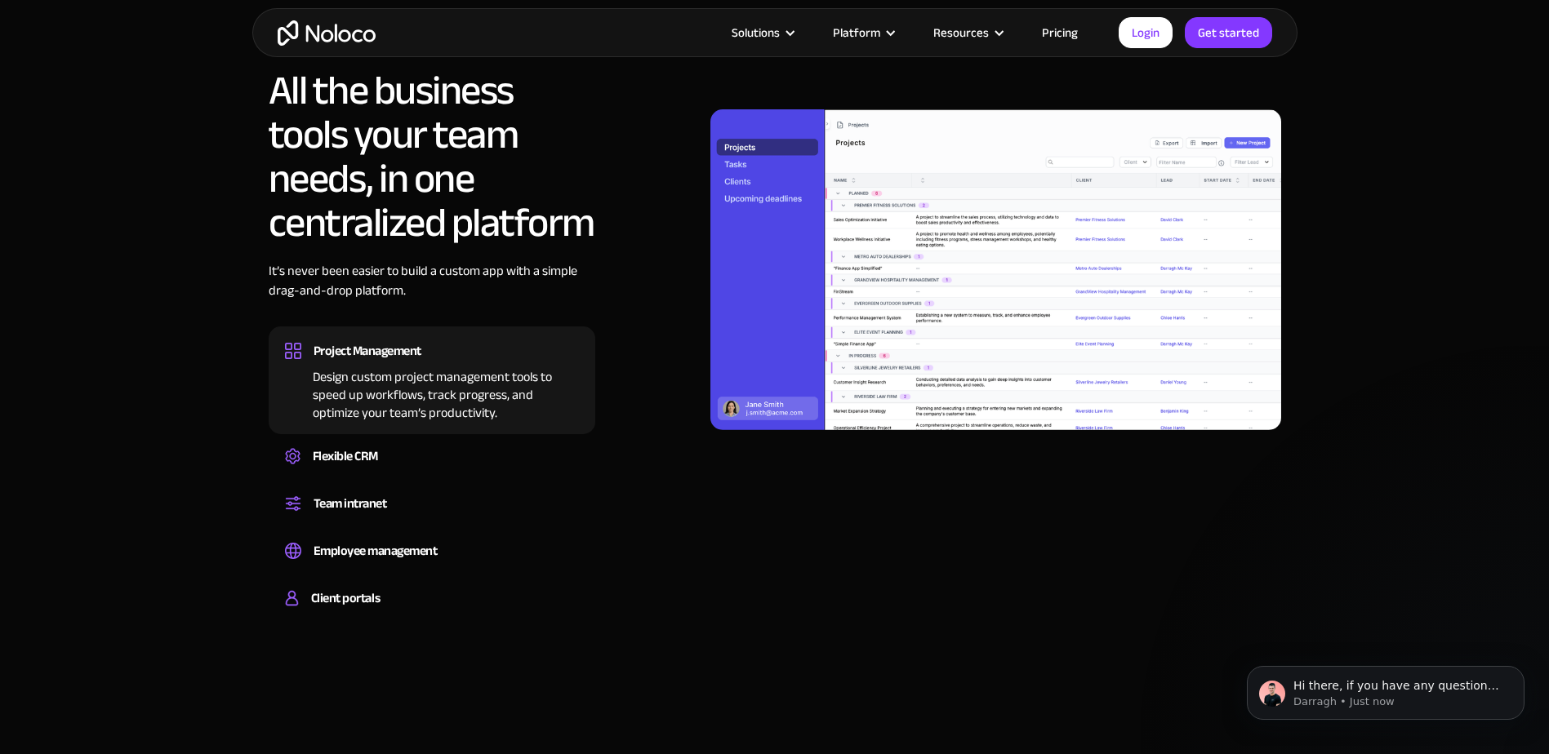
scroll to position [1225, 0]
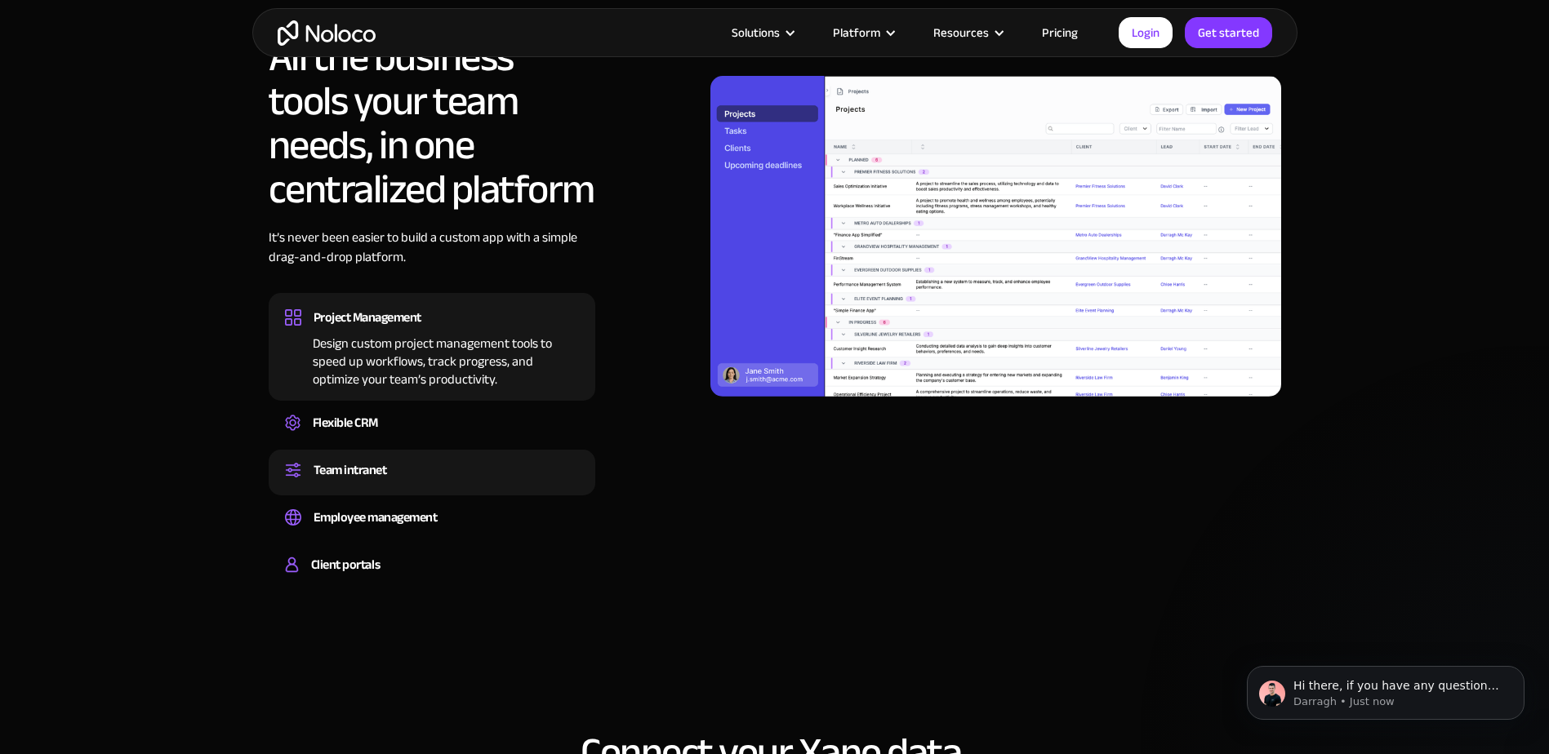
click at [456, 458] on div "Team intranet" at bounding box center [432, 470] width 294 height 24
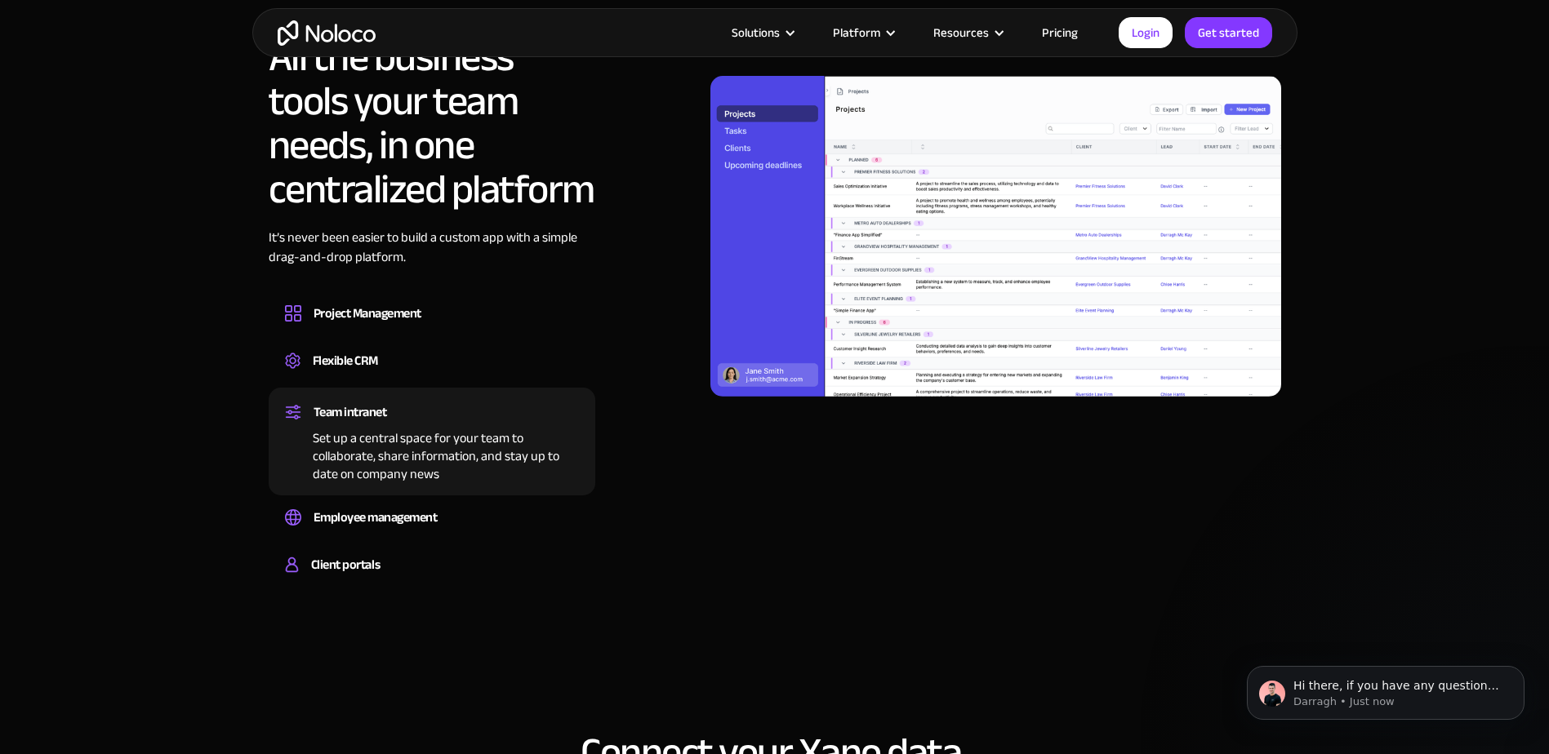
click at [487, 425] on div "Set up a central space for your team to collaborate, share information, and sta…" at bounding box center [432, 454] width 294 height 59
drag, startPoint x: 487, startPoint y: 410, endPoint x: 763, endPoint y: 477, distance: 284.8
click at [763, 477] on div "All the business tools your team needs, in one centralized platform It’s never …" at bounding box center [775, 313] width 1012 height 557
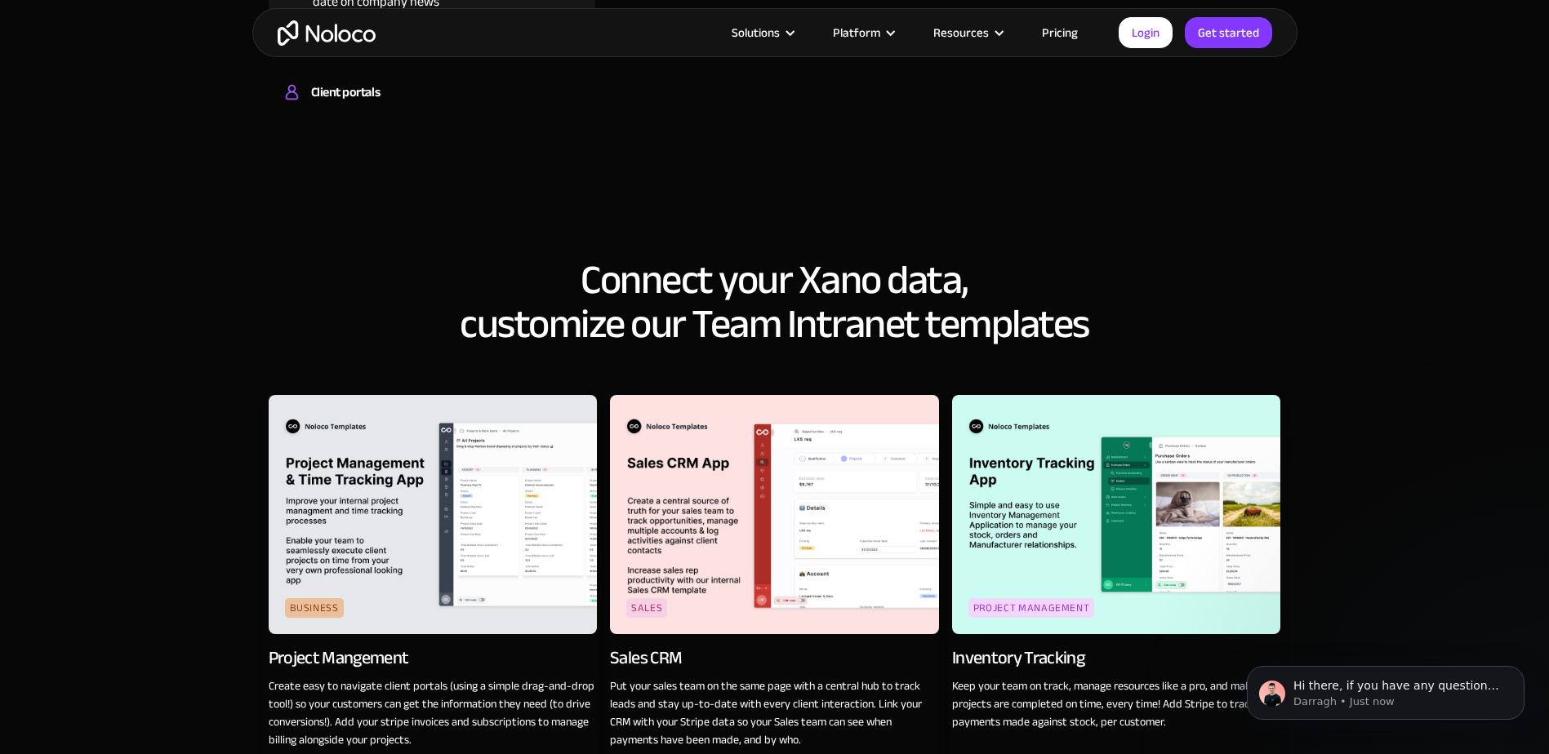
scroll to position [1796, 0]
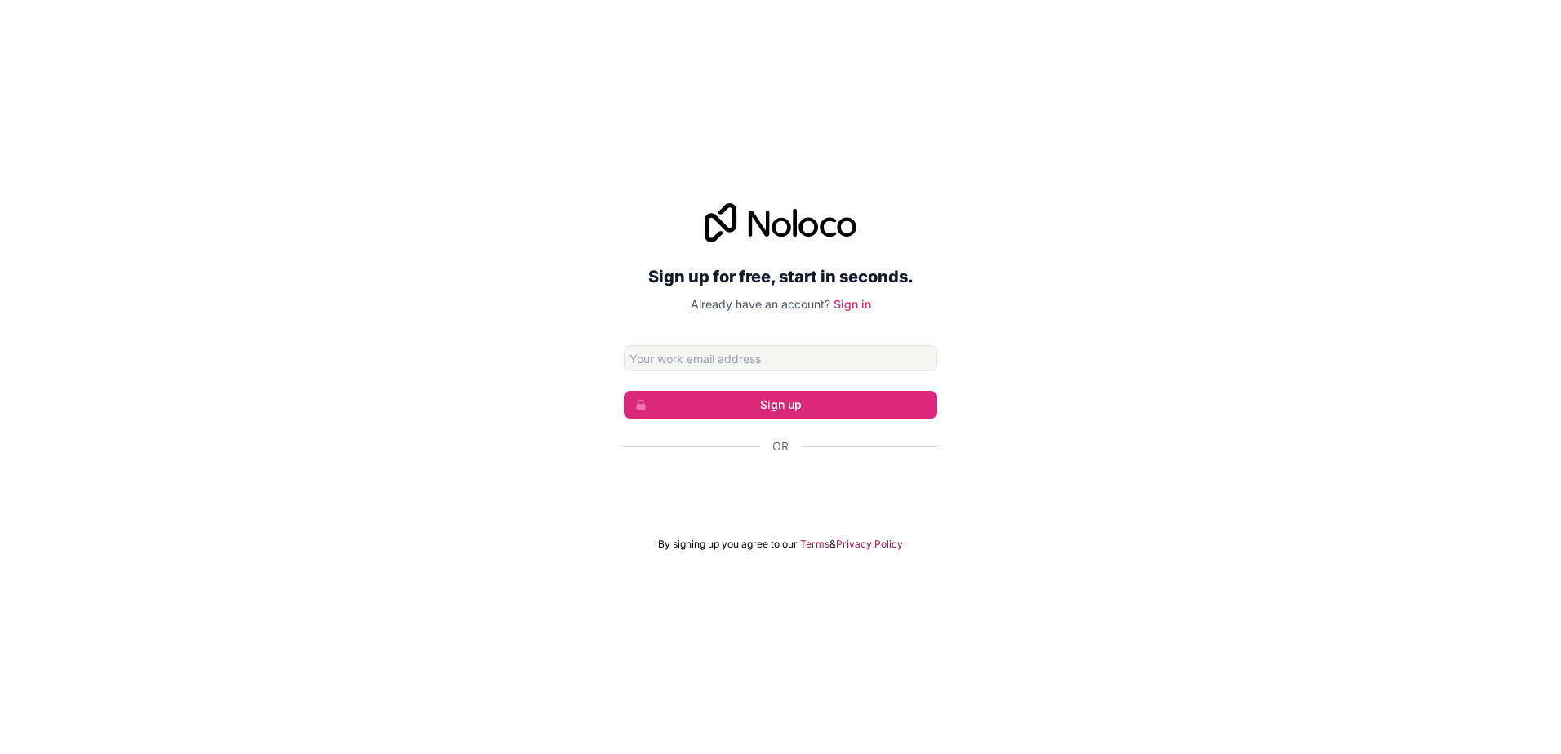
click at [1064, 204] on div "Sign up for free, start in seconds. Already have an account? Sign in Sign up Or…" at bounding box center [780, 377] width 1561 height 394
